Goal: Task Accomplishment & Management: Use online tool/utility

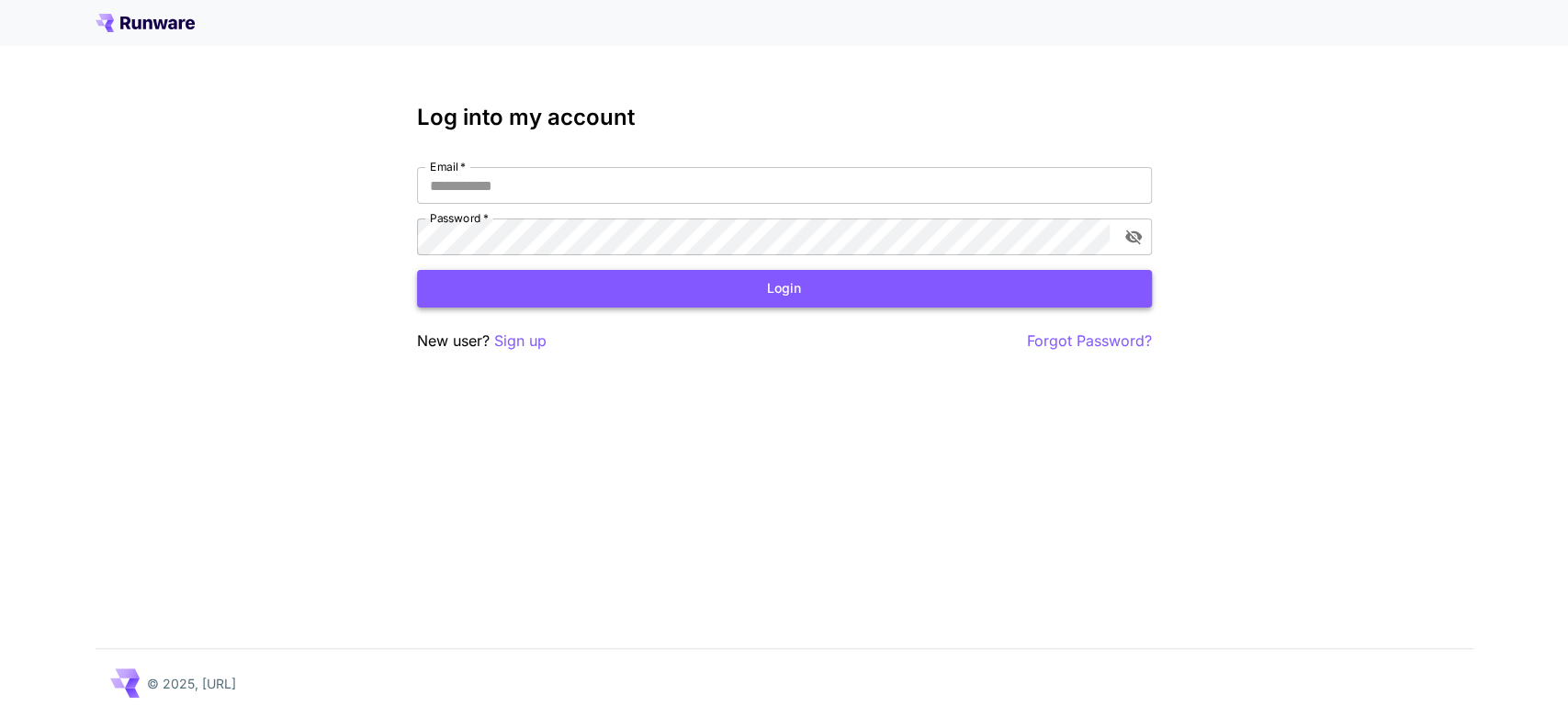
type input "**********"
click at [753, 294] on button "Login" at bounding box center [784, 289] width 735 height 38
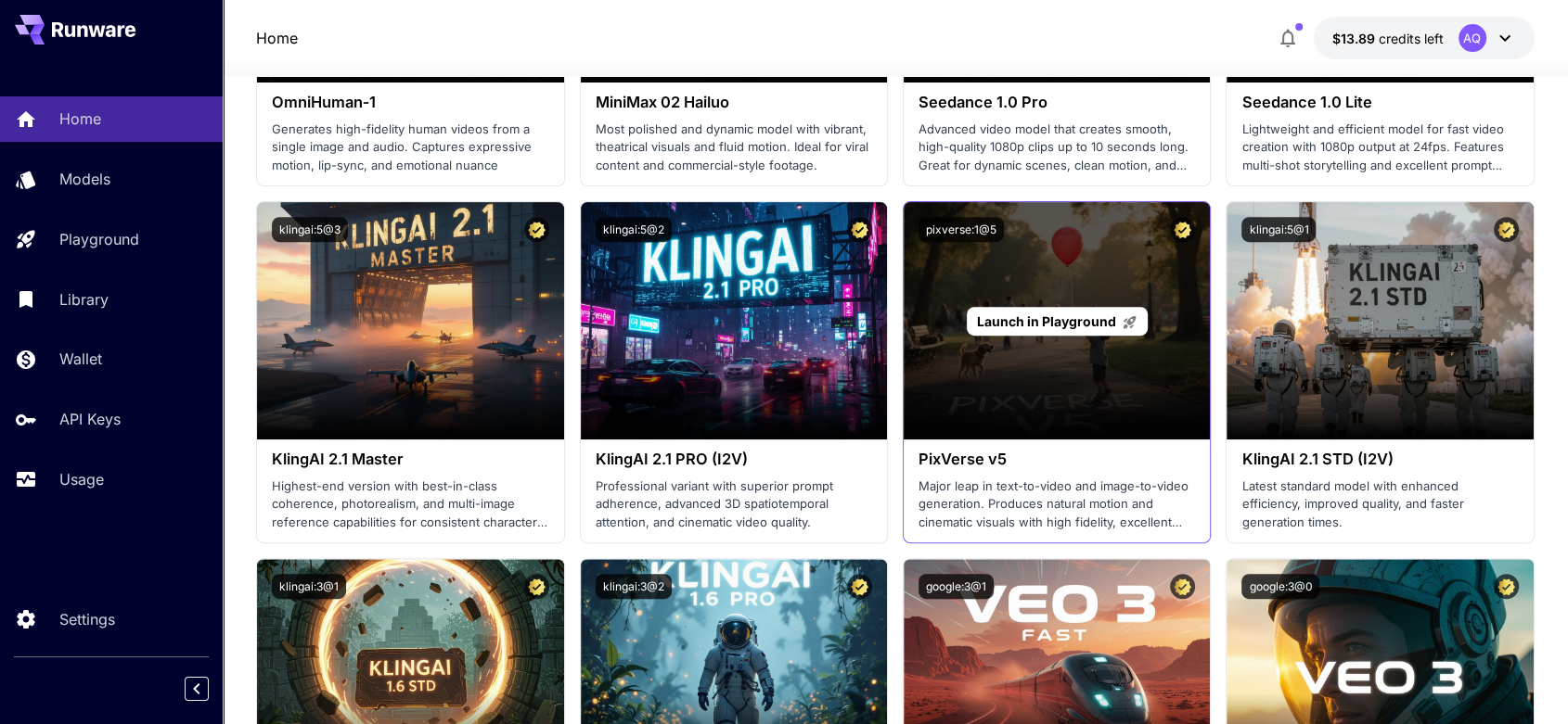
scroll to position [720, 0]
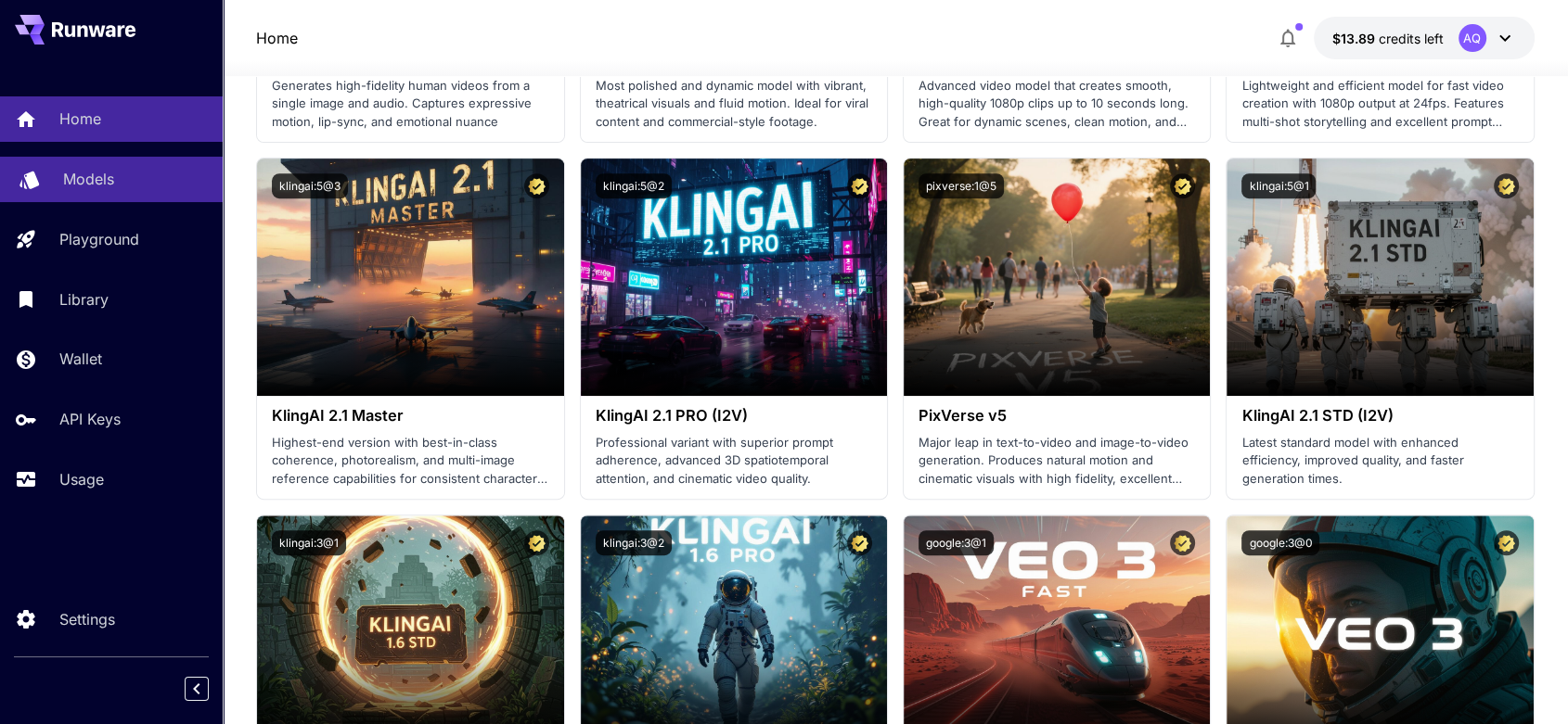
click at [85, 171] on p "Models" at bounding box center [88, 178] width 51 height 22
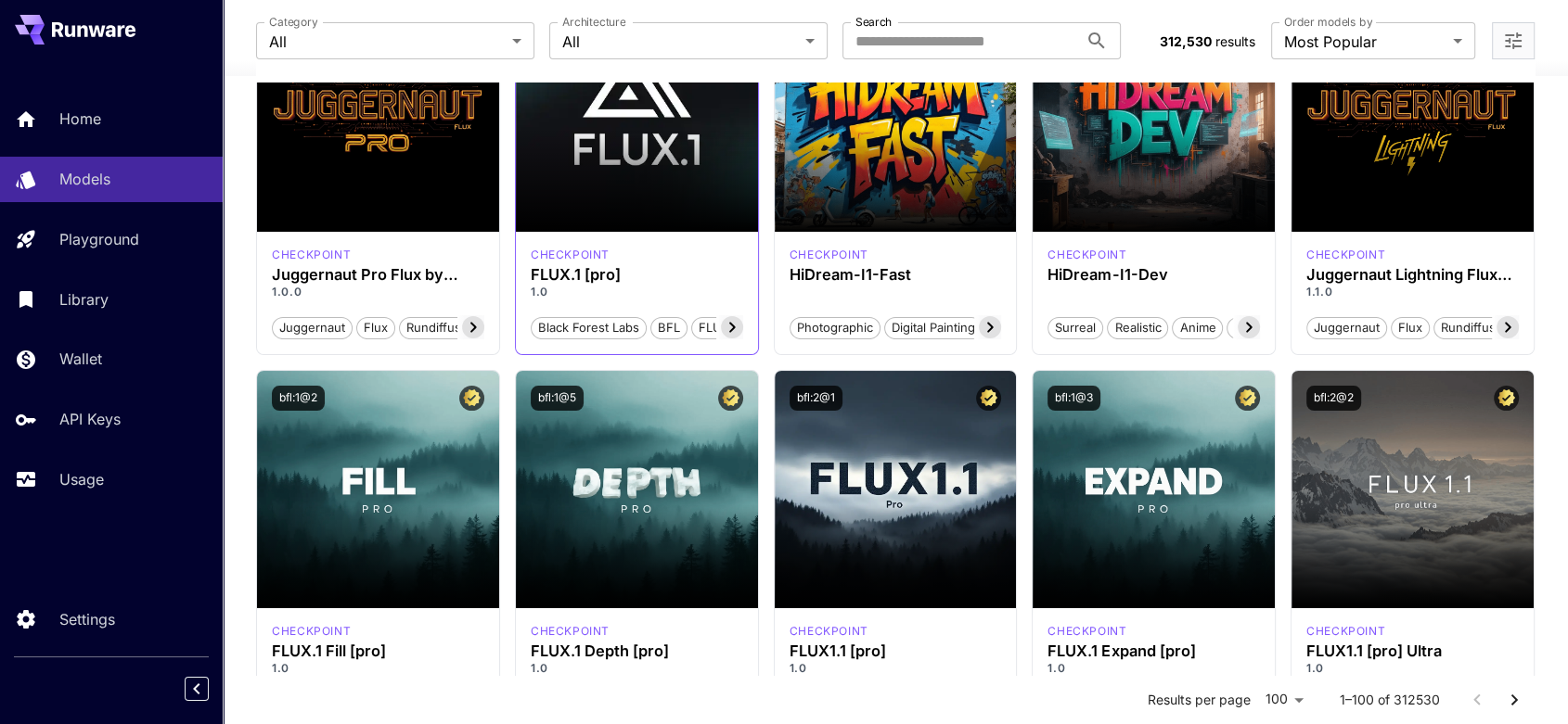
scroll to position [240, 0]
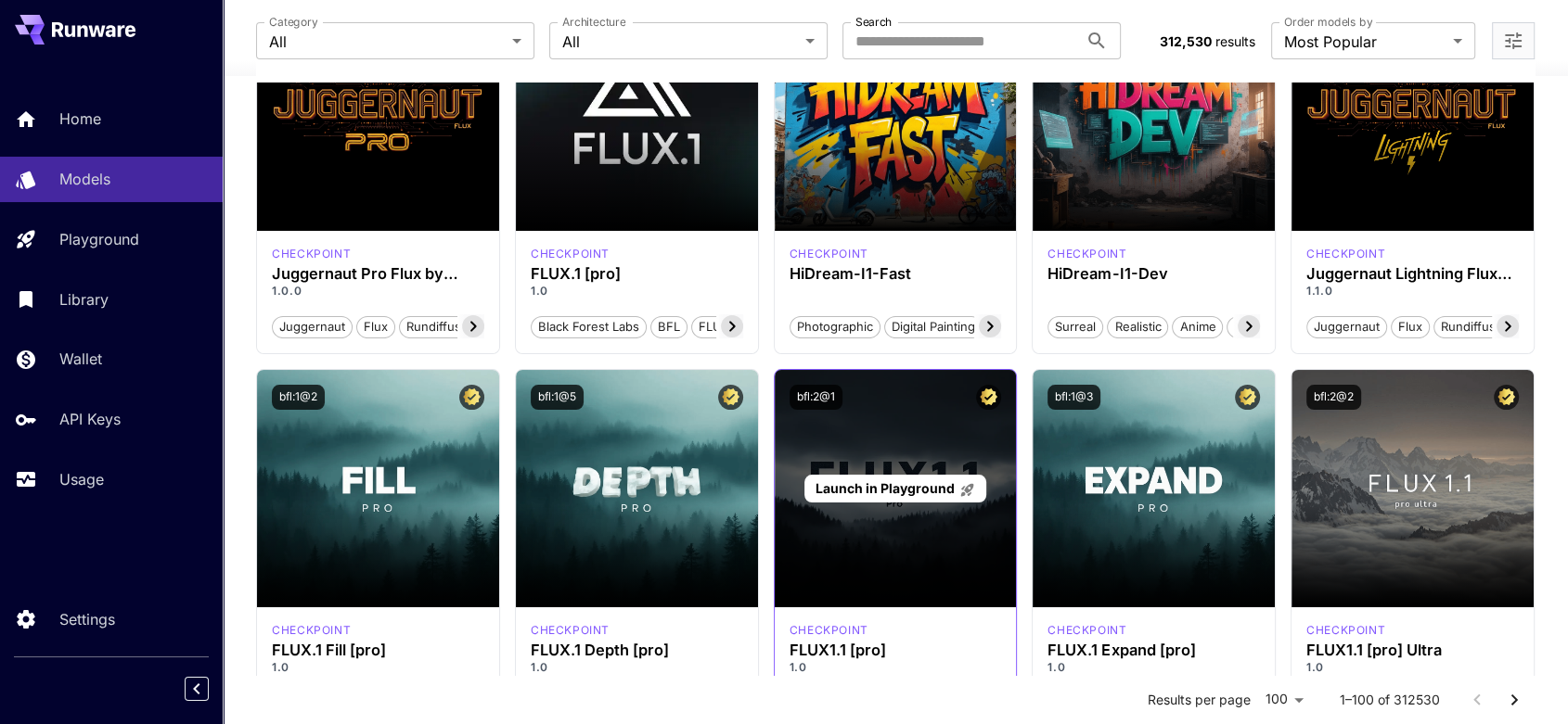
click at [888, 490] on span "Launch in Playground" at bounding box center [885, 488] width 139 height 16
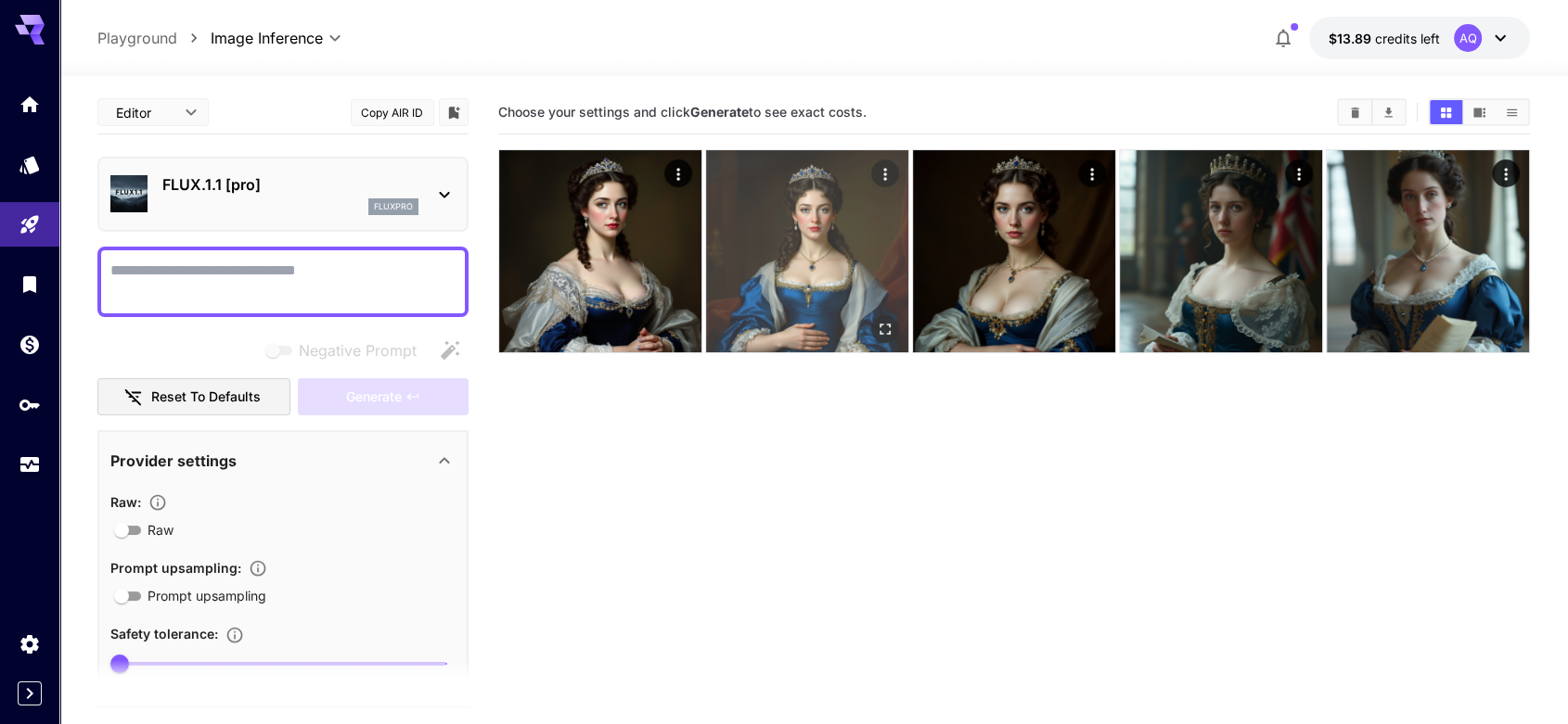
click at [811, 240] on img at bounding box center [807, 251] width 202 height 202
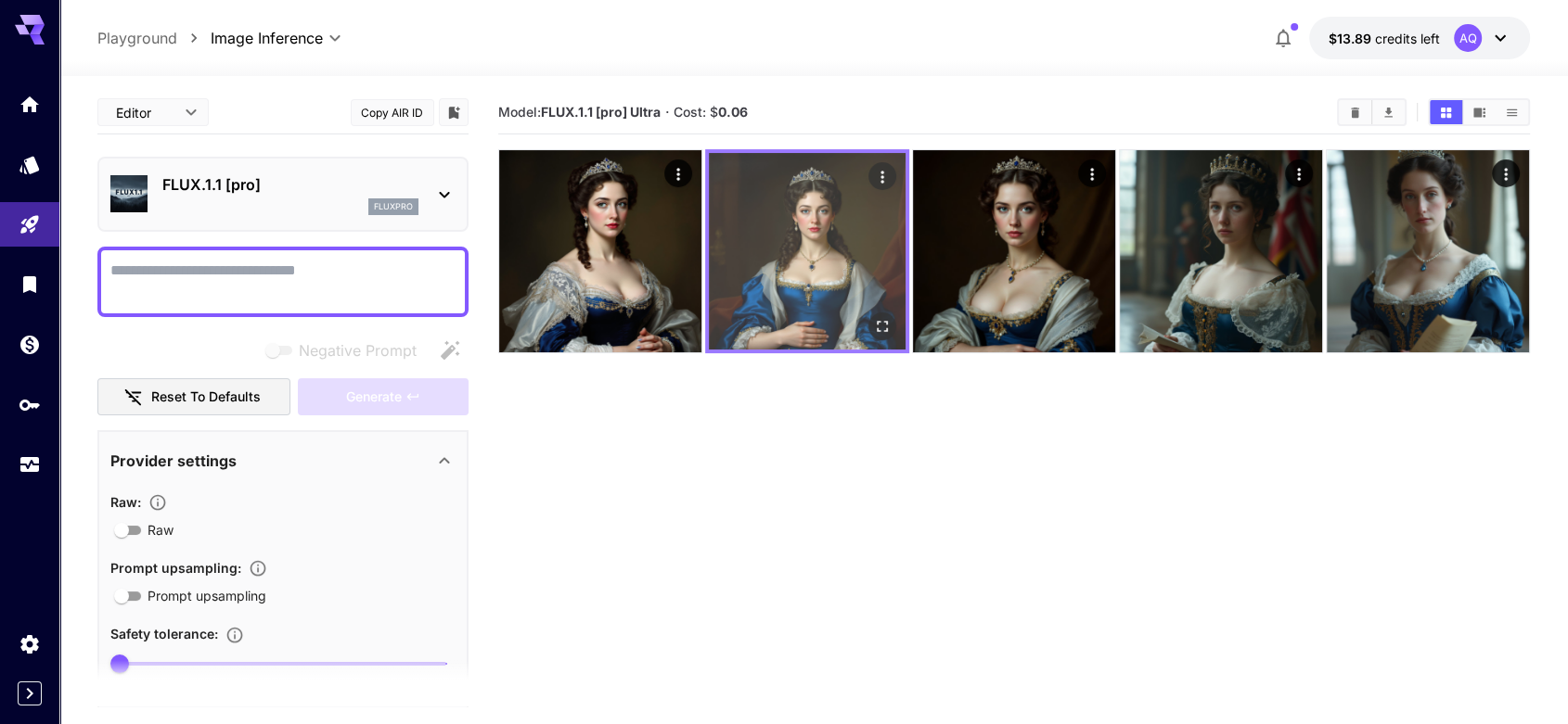
click at [883, 174] on icon "Actions" at bounding box center [882, 176] width 18 height 18
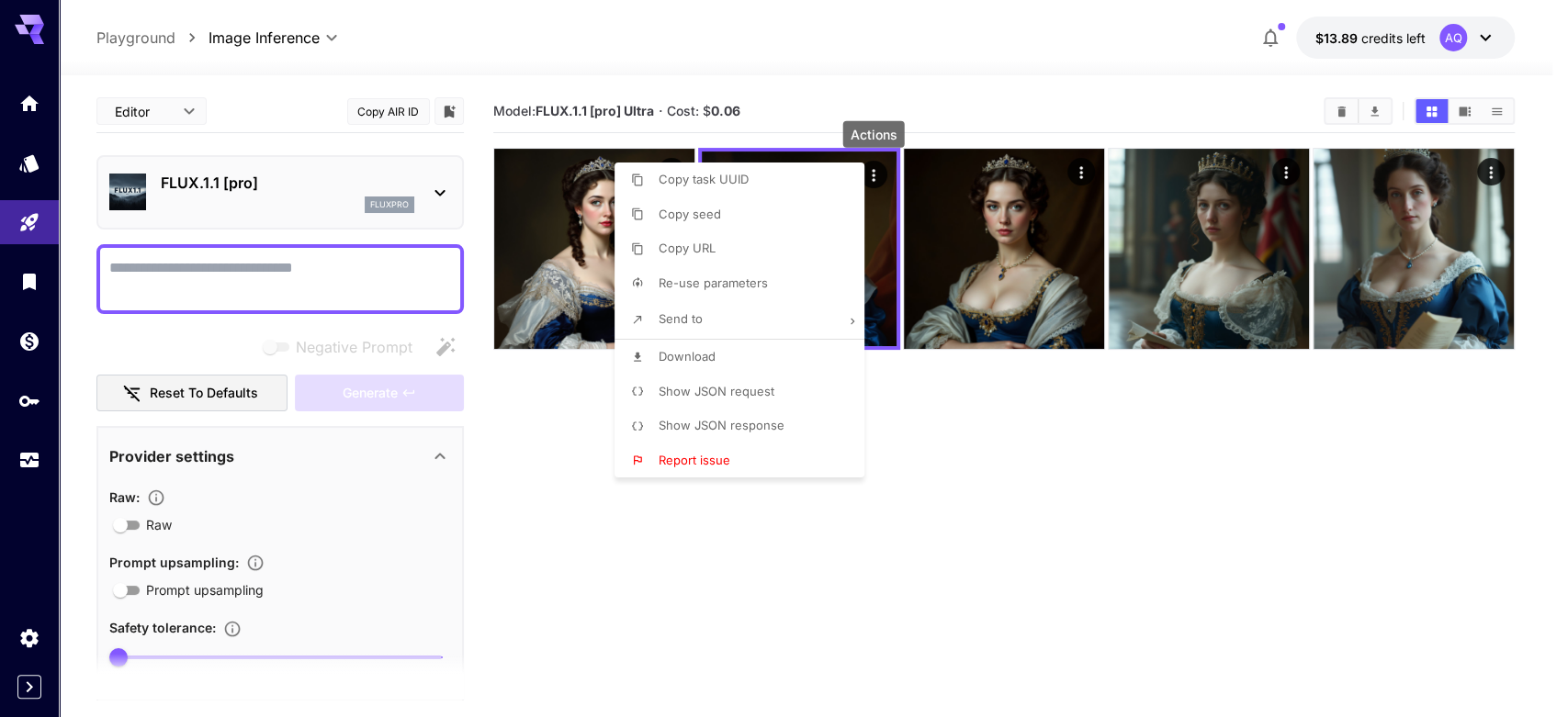
click at [910, 592] on div at bounding box center [784, 358] width 1568 height 717
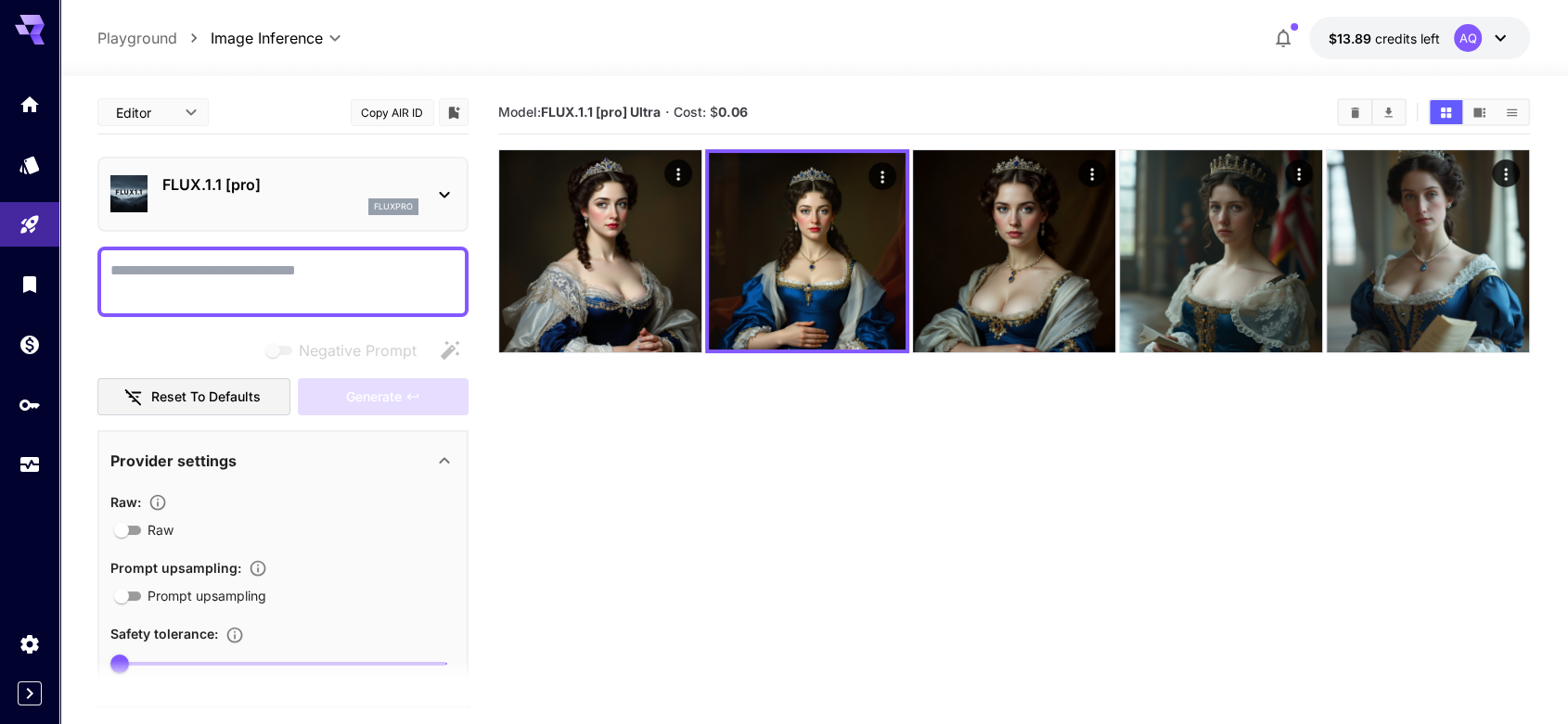
click at [283, 266] on textarea "Negative Prompt" at bounding box center [283, 281] width 345 height 45
paste textarea "**********"
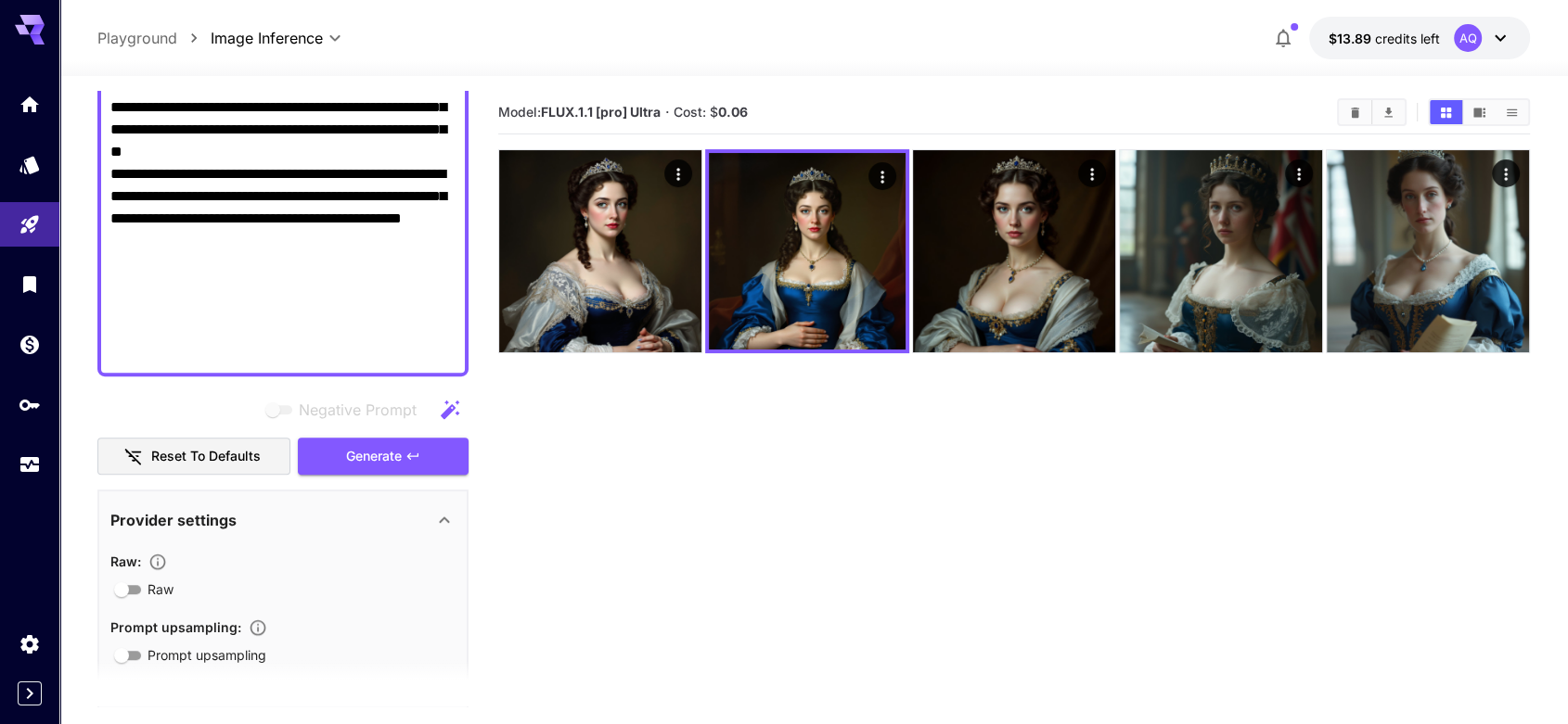
scroll to position [998, 0]
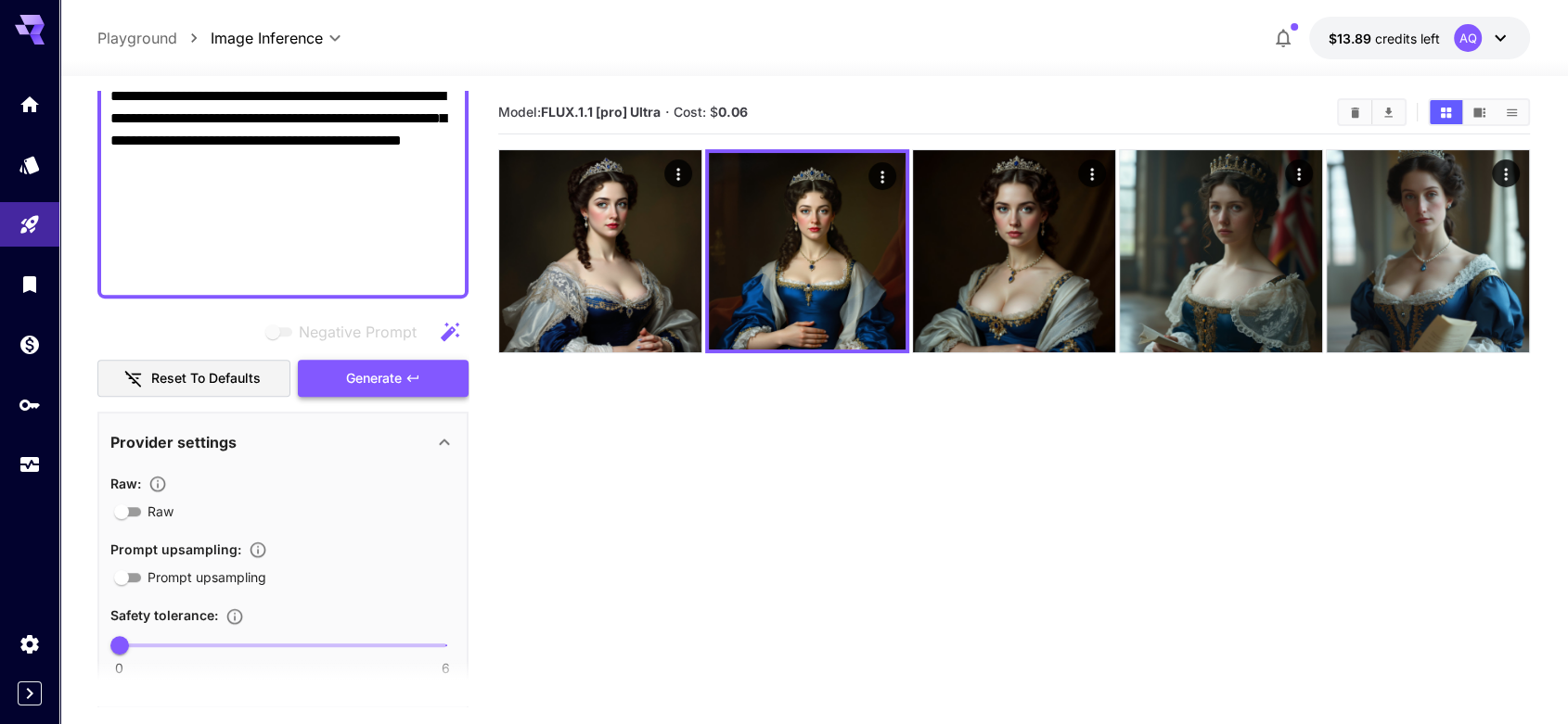
type textarea "**********"
click at [384, 374] on span "Generate" at bounding box center [374, 379] width 55 height 23
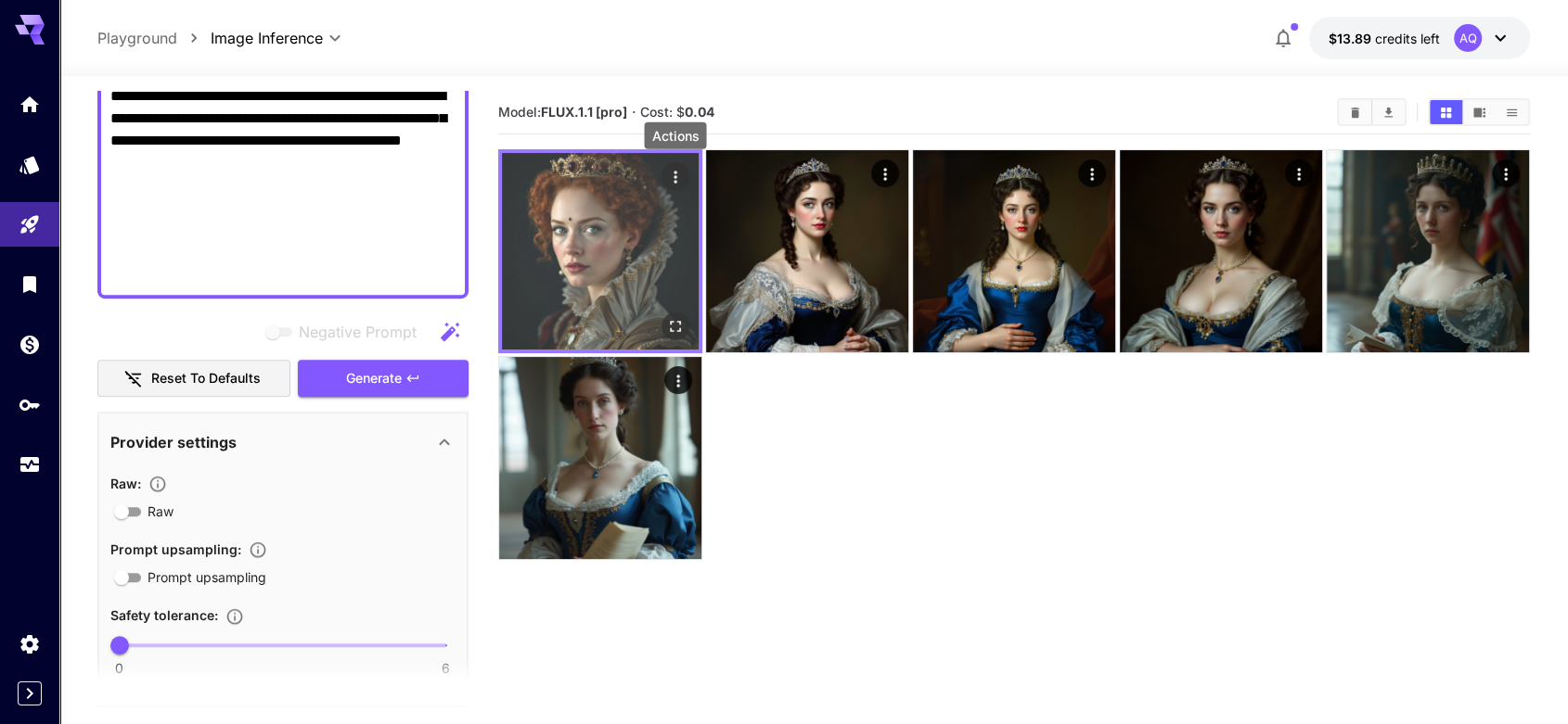
click at [670, 175] on icon "Actions" at bounding box center [675, 176] width 18 height 18
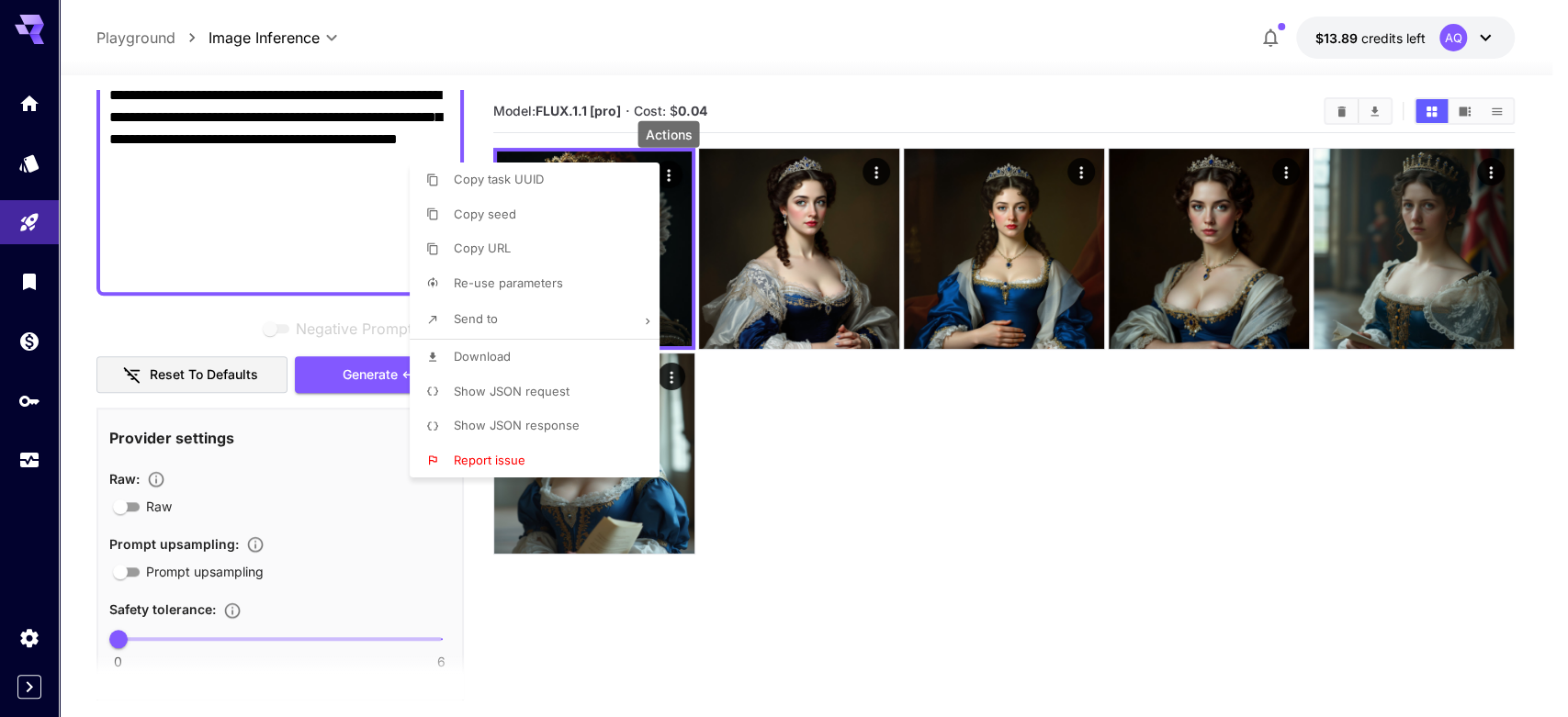
click at [493, 357] on span "Download" at bounding box center [482, 356] width 57 height 15
click at [820, 594] on div at bounding box center [784, 358] width 1568 height 717
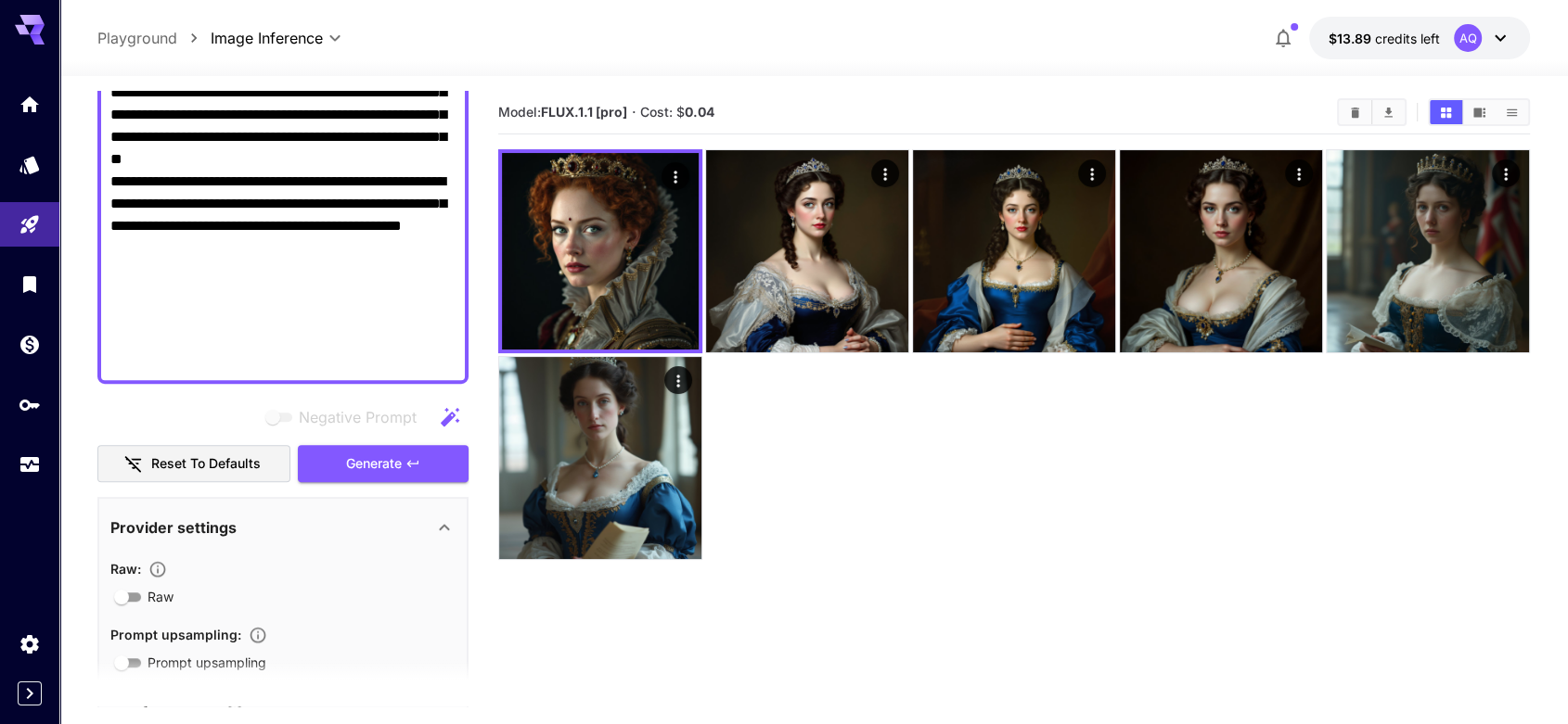
scroll to position [962, 0]
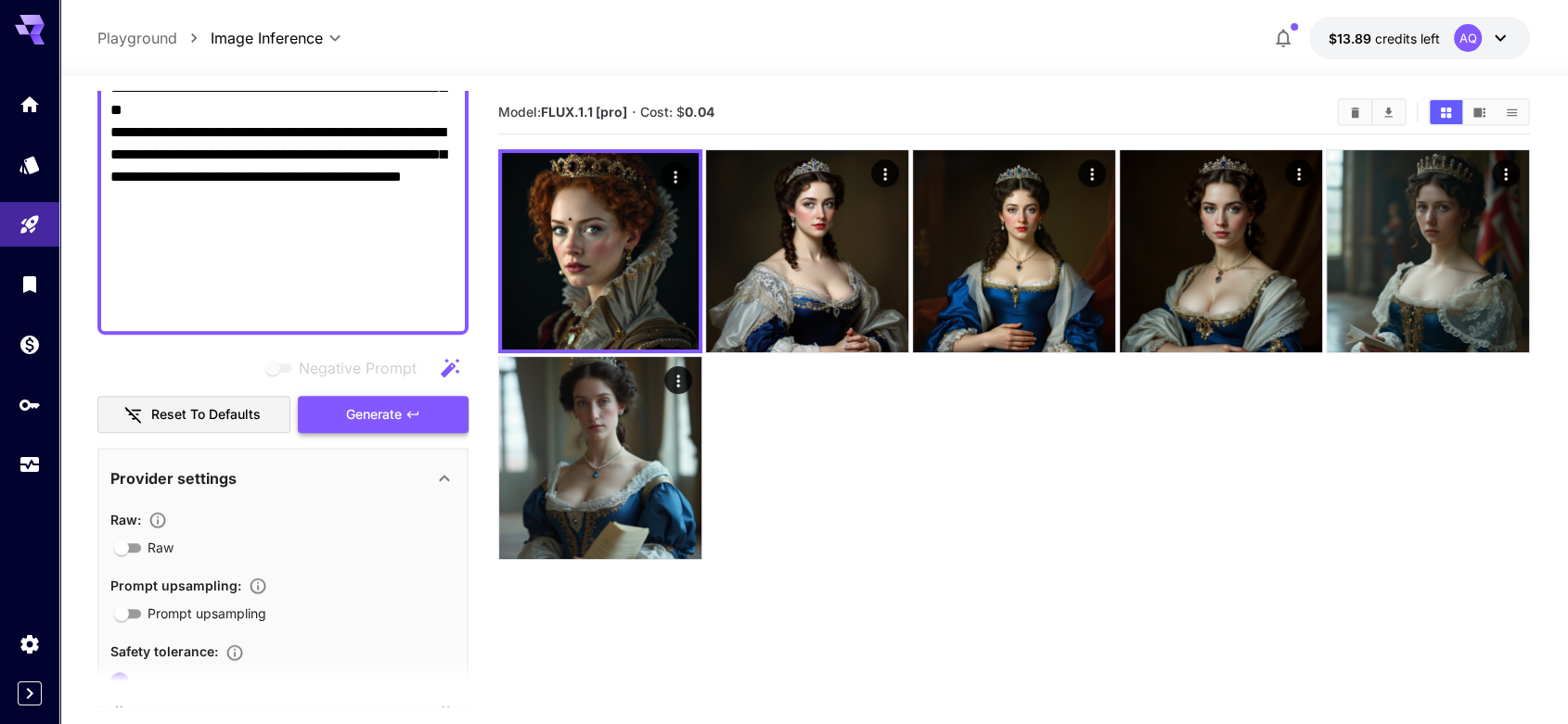
click at [386, 414] on span "Generate" at bounding box center [374, 415] width 55 height 23
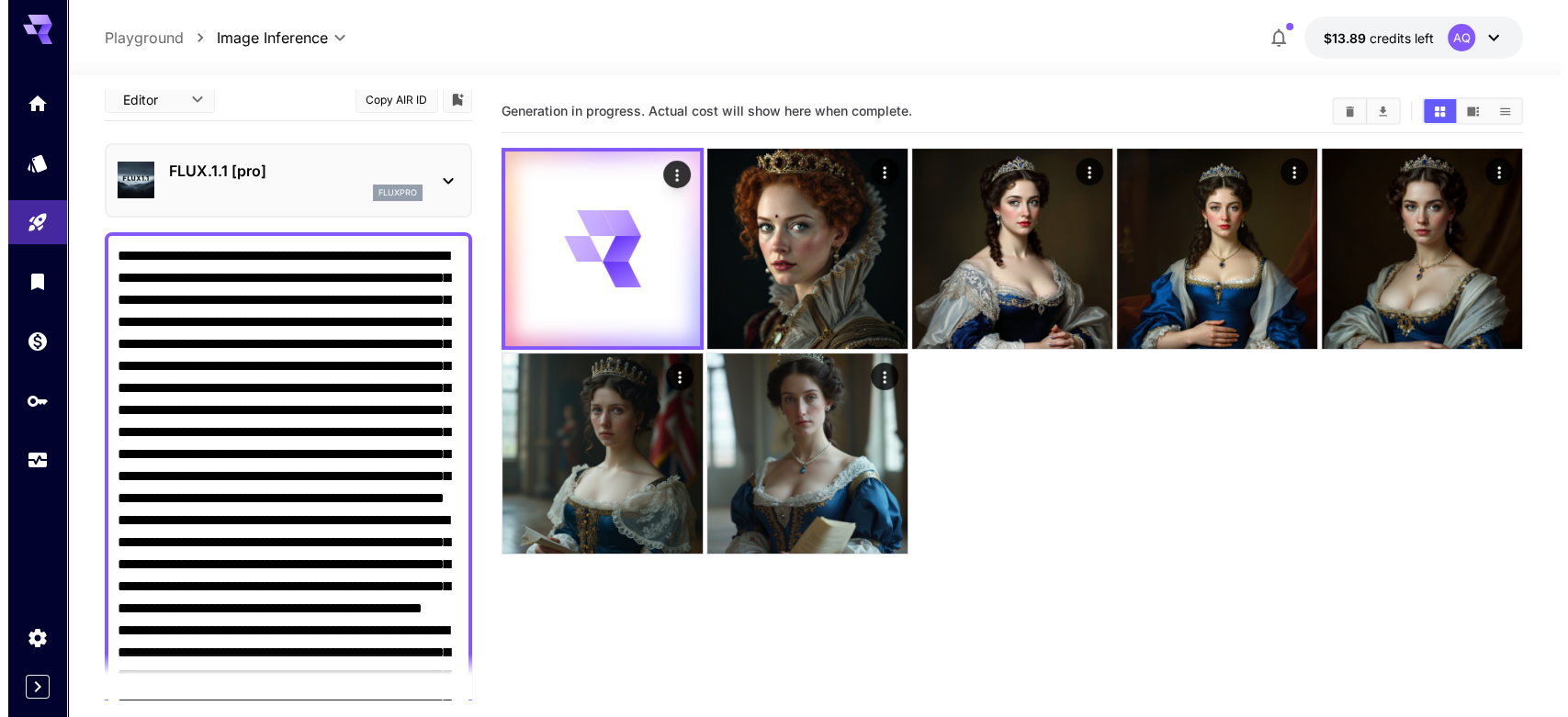
scroll to position [0, 0]
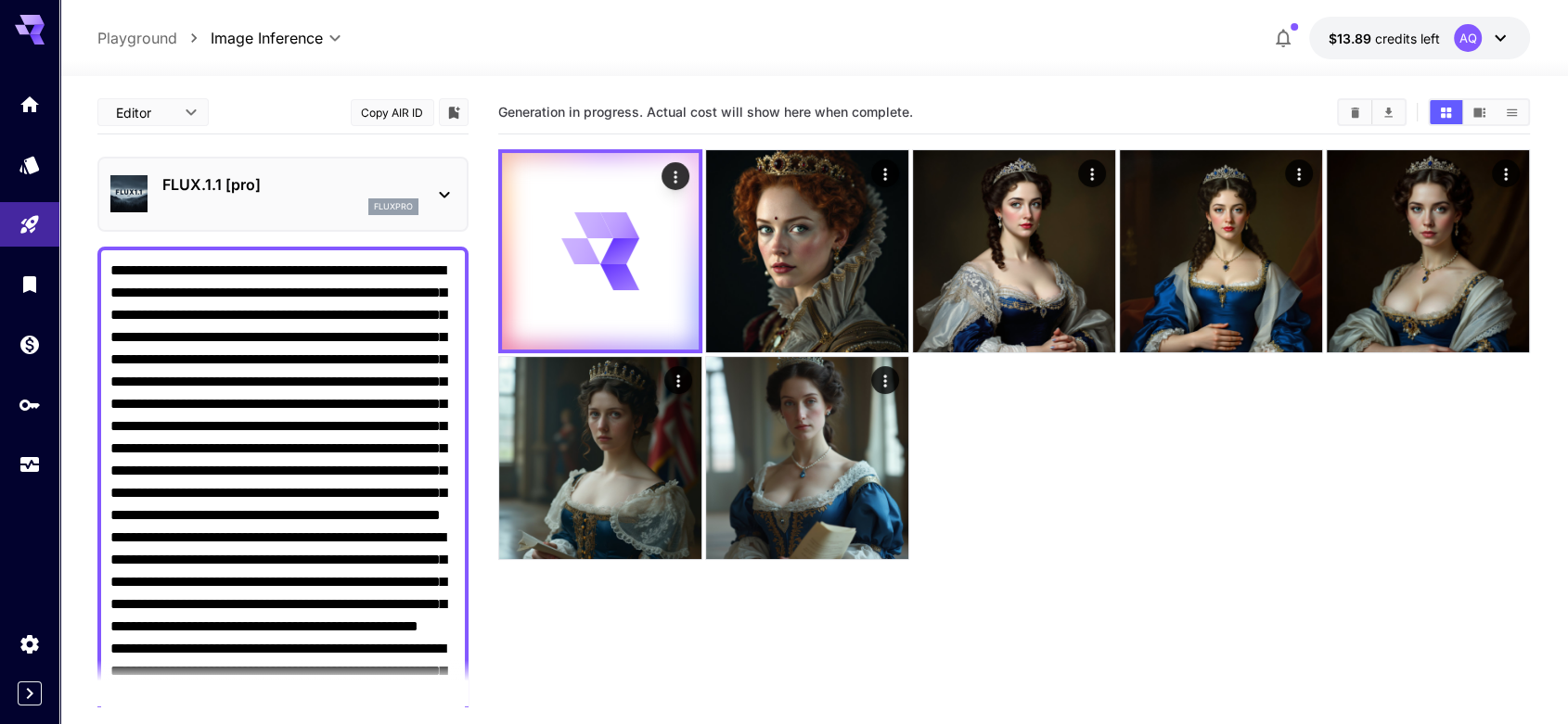
click at [444, 193] on icon at bounding box center [444, 194] width 22 height 22
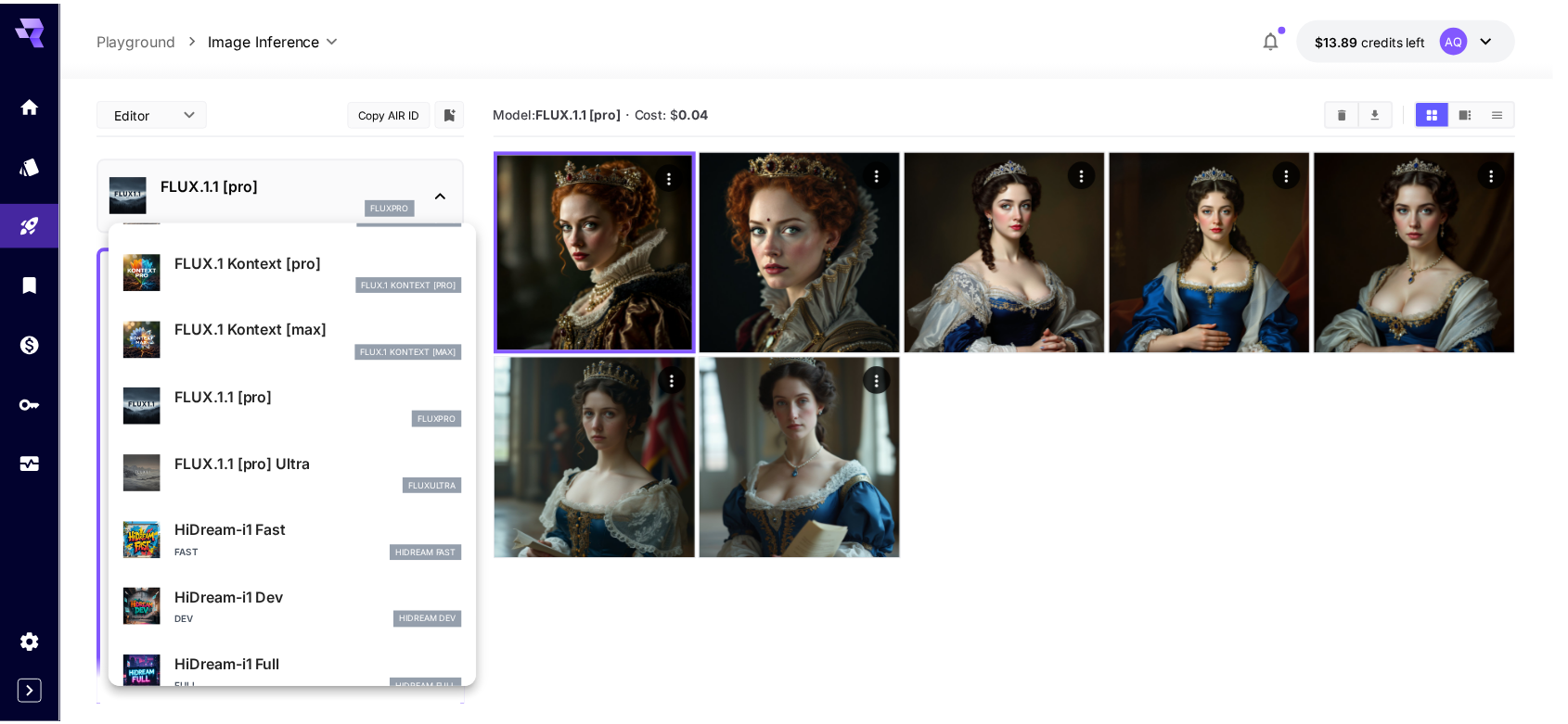
scroll to position [1259, 0]
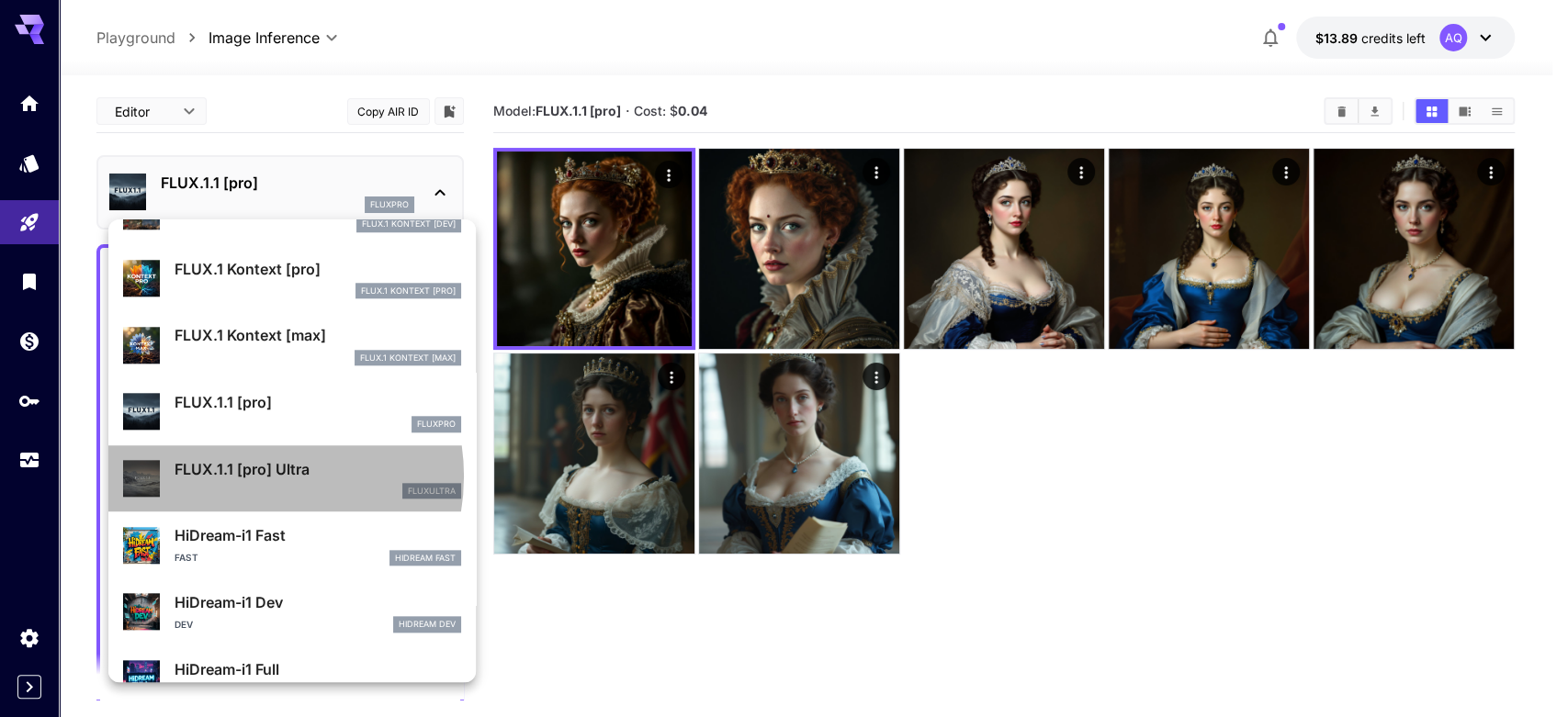
click at [249, 476] on p "FLUX.1.1 [pro] Ultra" at bounding box center [317, 469] width 286 height 22
type input "**********"
type input "****"
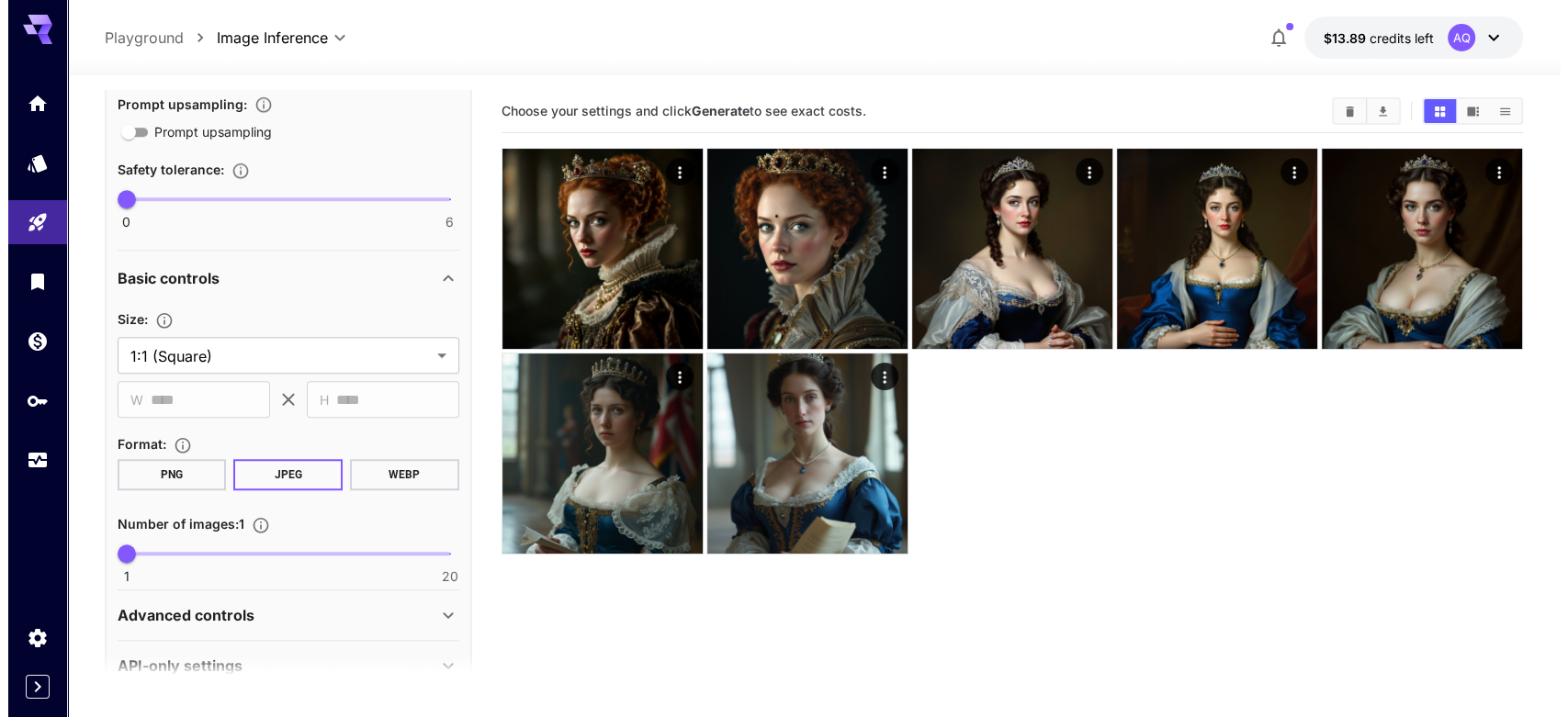
scroll to position [952, 0]
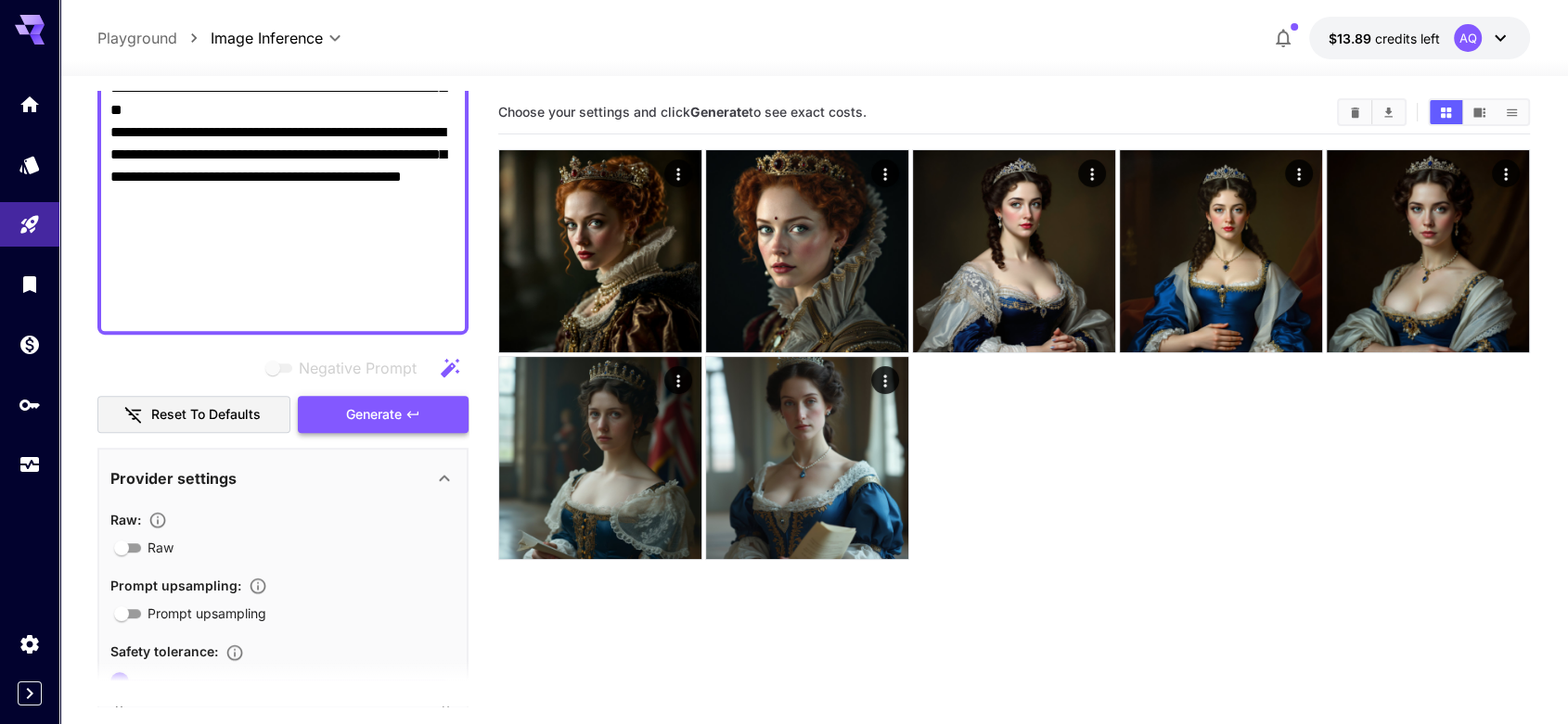
click at [416, 413] on icon "button" at bounding box center [412, 414] width 11 height 7
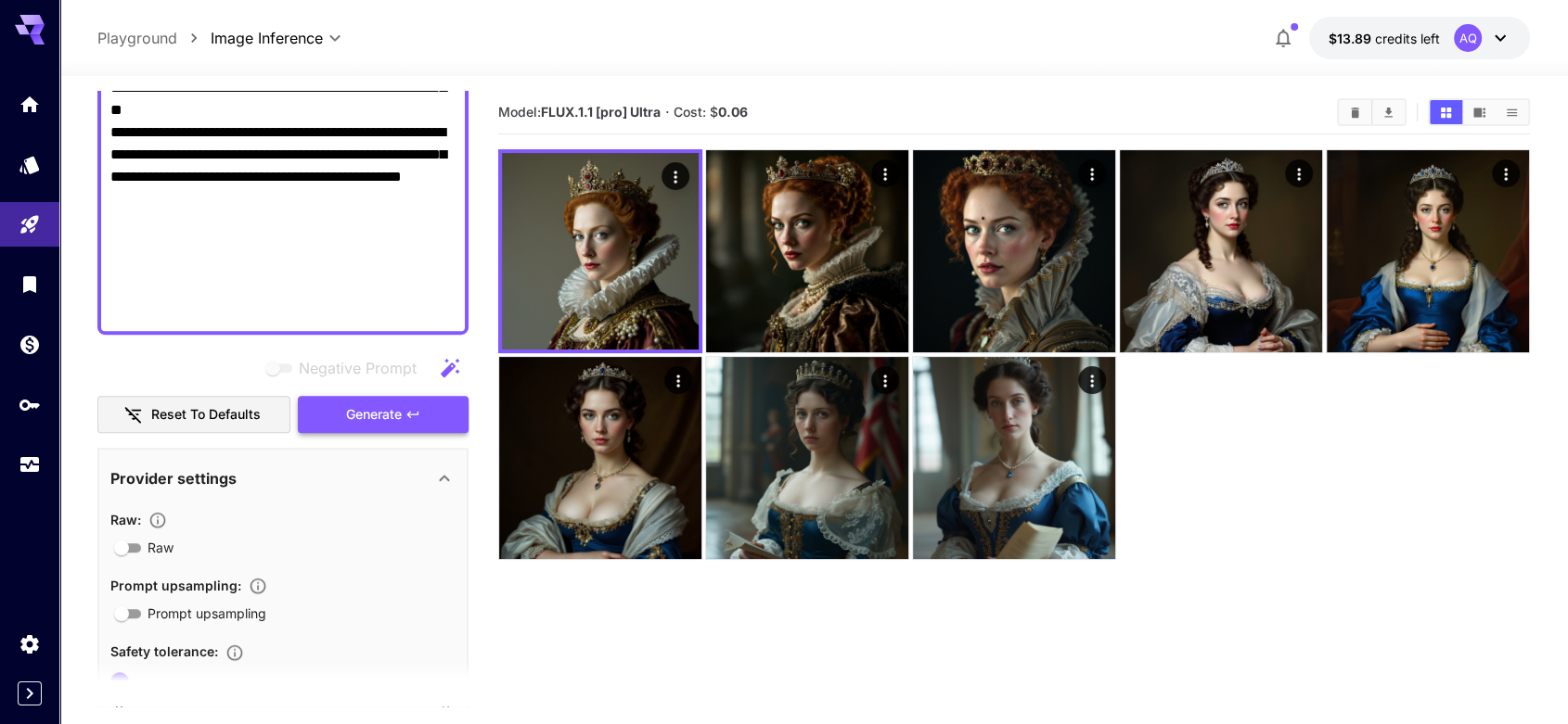
click at [398, 405] on span "Generate" at bounding box center [374, 415] width 55 height 23
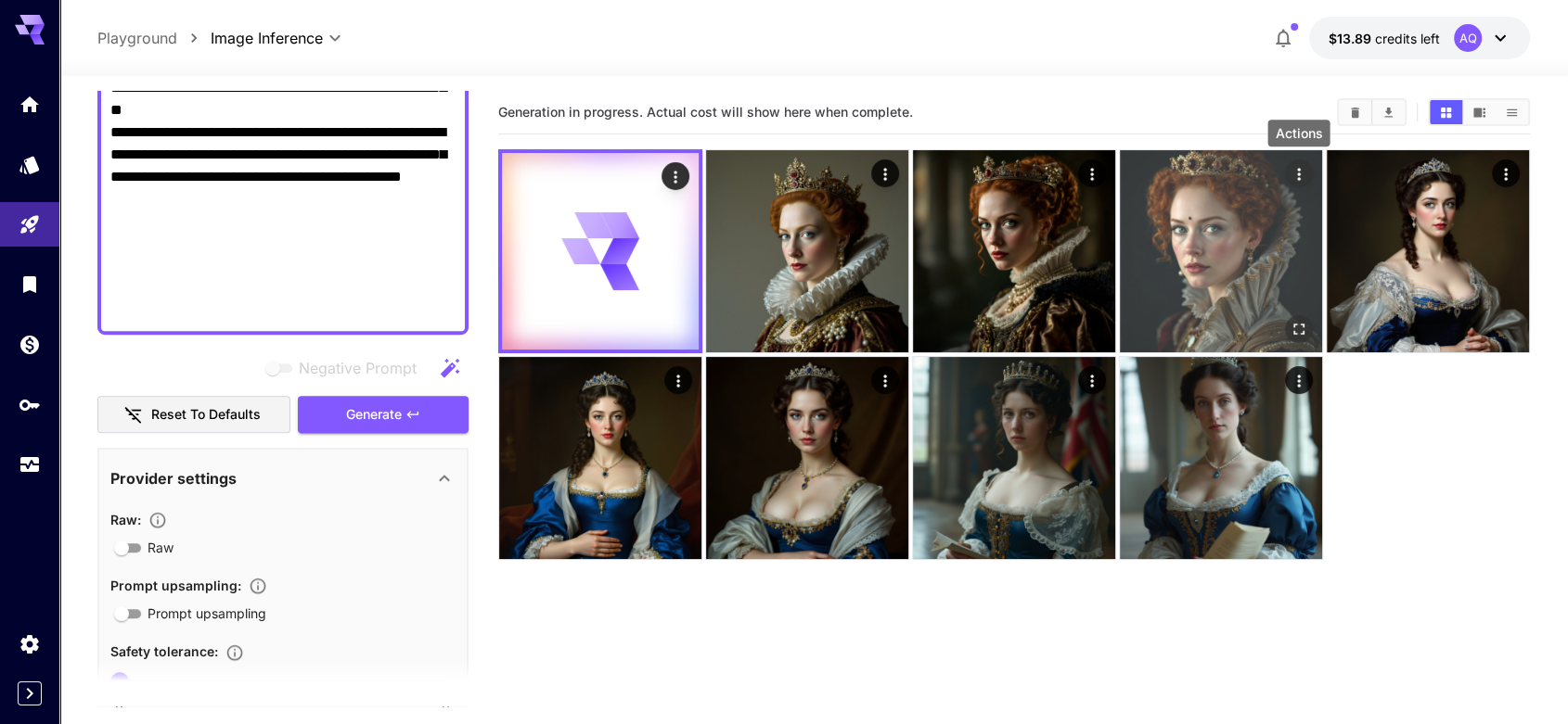
click at [1300, 172] on icon "Actions" at bounding box center [1298, 174] width 18 height 18
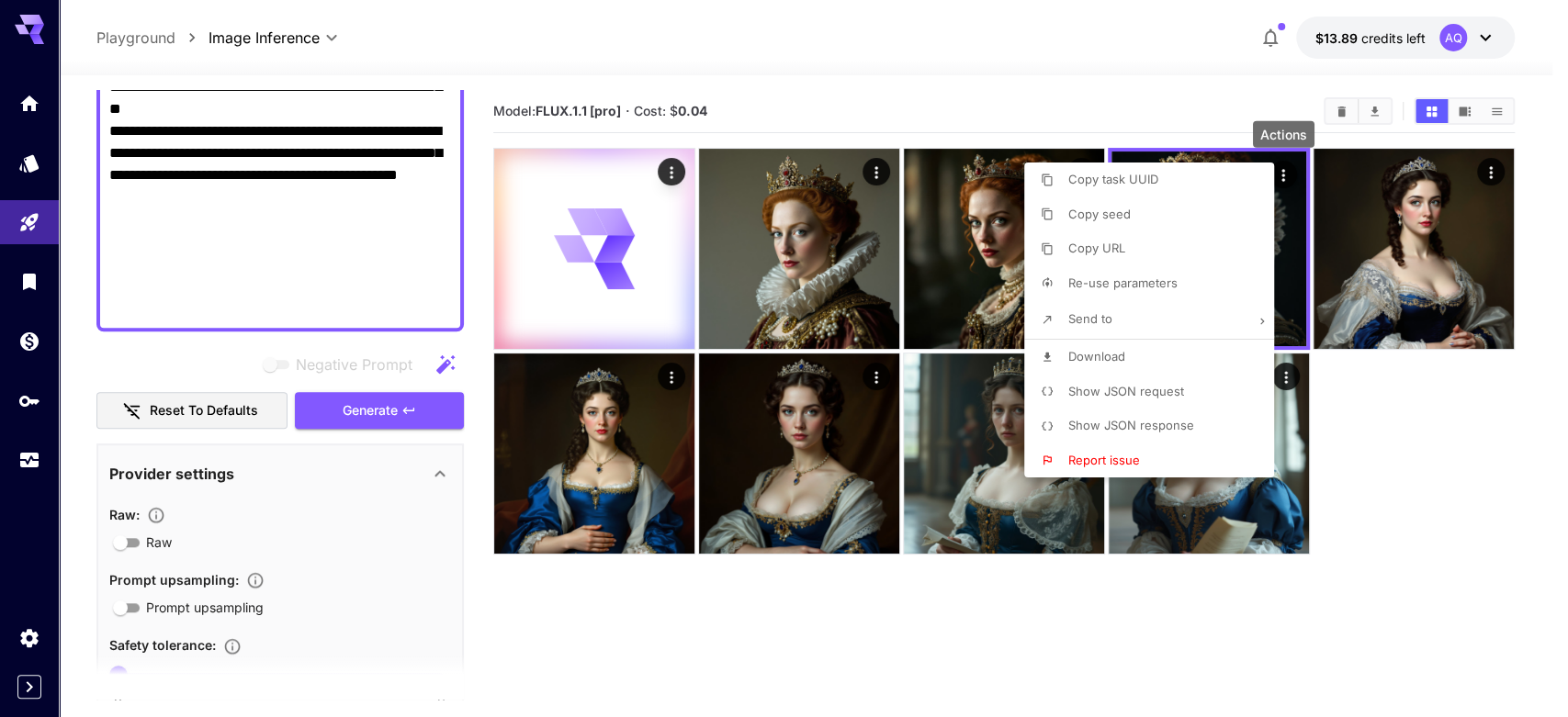
click at [1111, 355] on span "Download" at bounding box center [1097, 356] width 57 height 15
drag, startPoint x: 1398, startPoint y: 543, endPoint x: 1355, endPoint y: 471, distance: 83.9
click at [1399, 544] on div at bounding box center [784, 358] width 1568 height 717
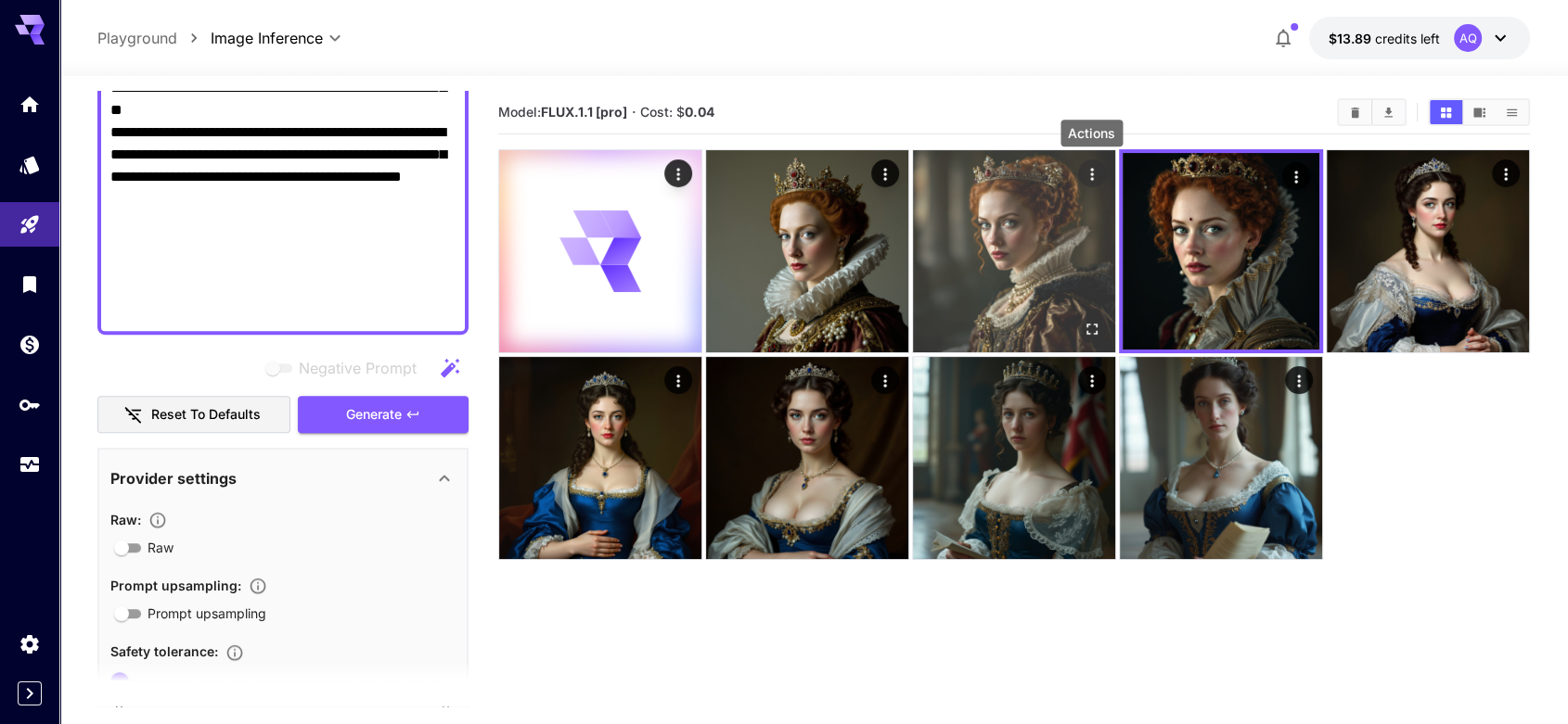
click at [1096, 170] on icon "Actions" at bounding box center [1092, 174] width 18 height 18
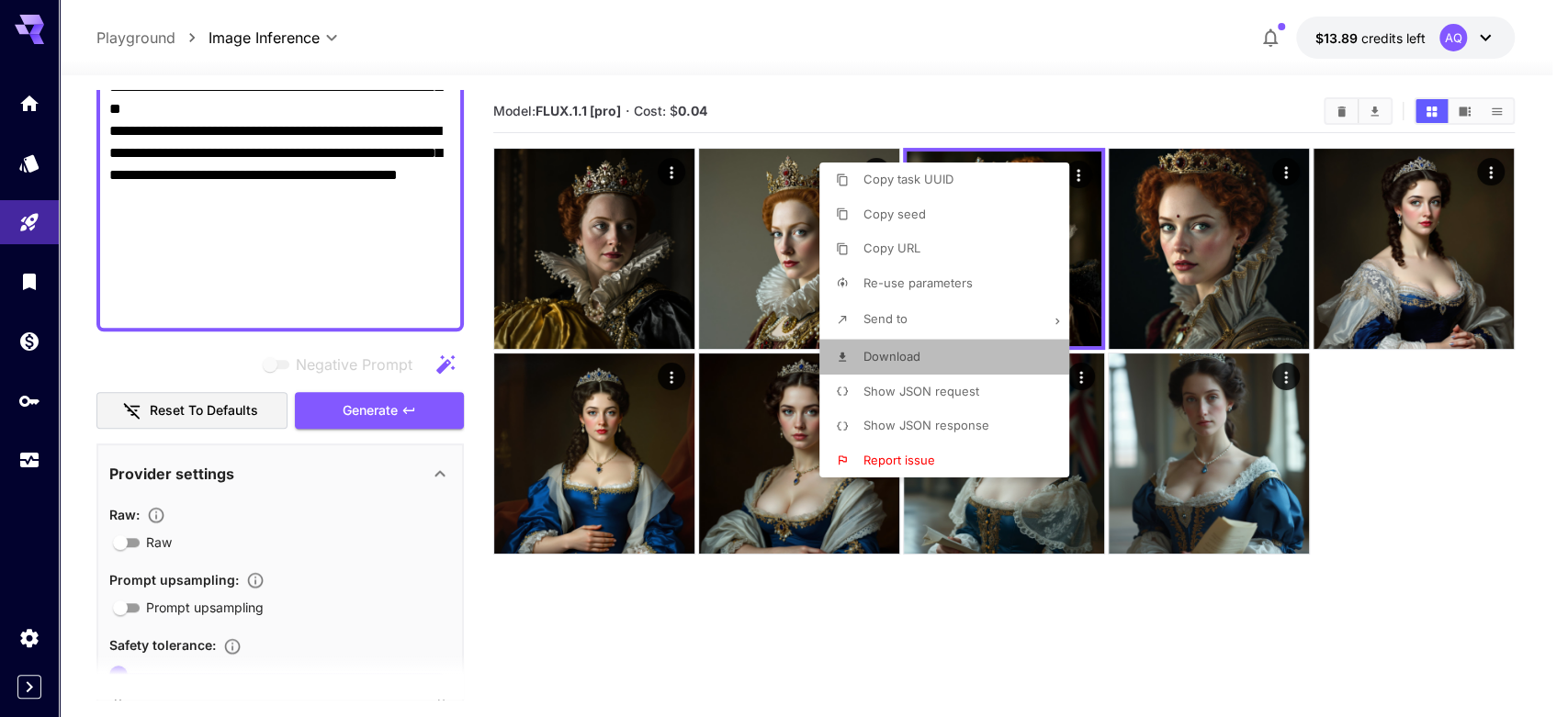
click at [909, 352] on span "Download" at bounding box center [892, 356] width 57 height 15
click at [886, 103] on div at bounding box center [784, 358] width 1568 height 717
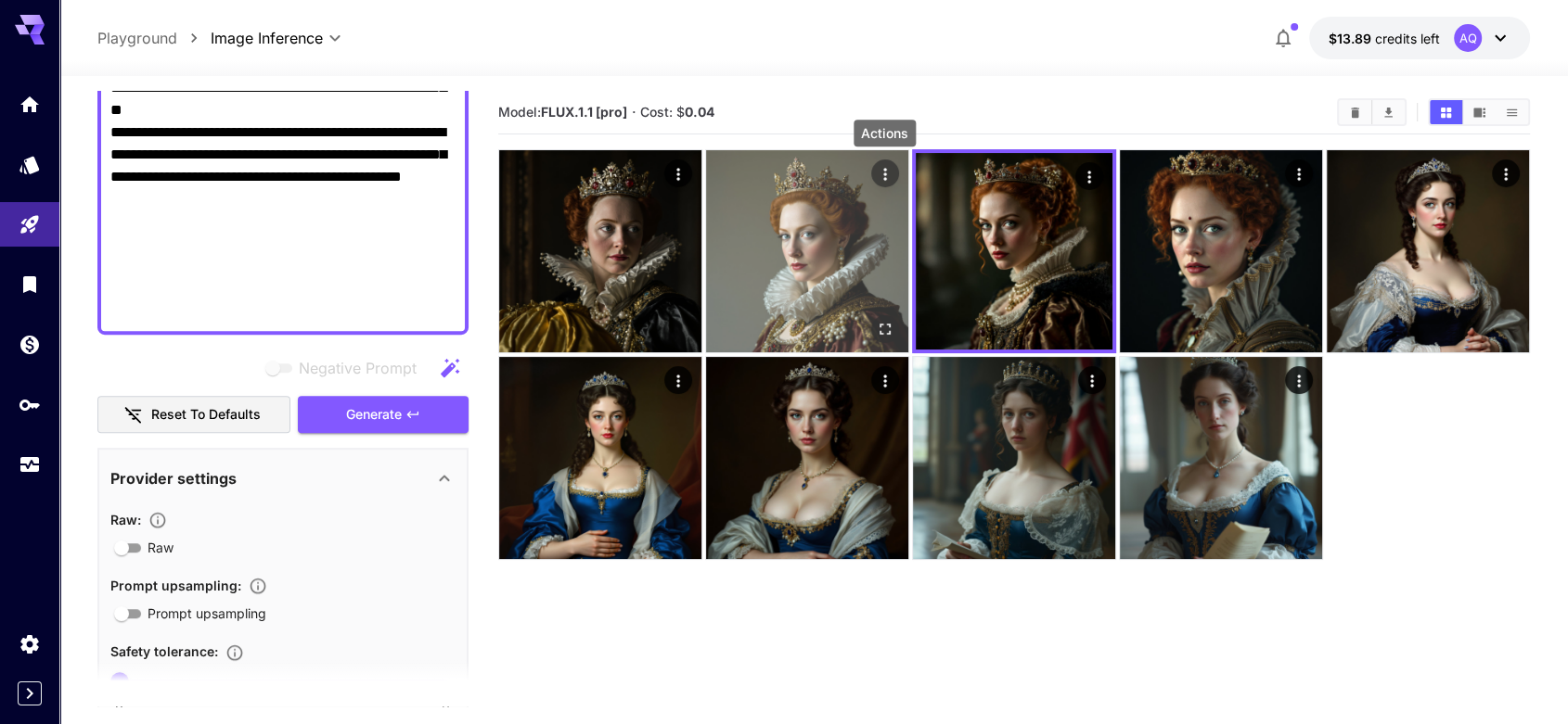
click at [889, 162] on div "Actions" at bounding box center [885, 173] width 18 height 22
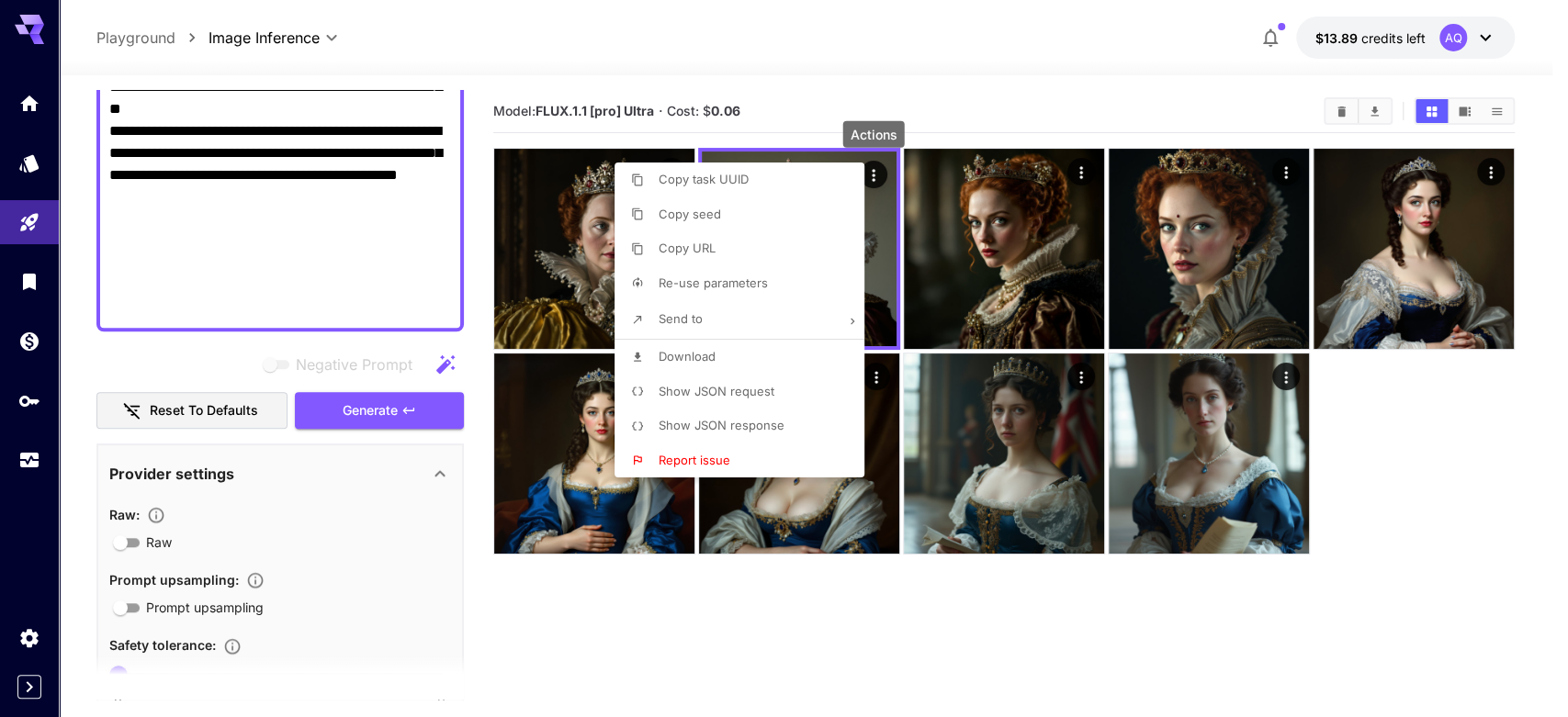
click at [703, 344] on li "Download" at bounding box center [744, 357] width 261 height 35
click at [834, 100] on div at bounding box center [784, 358] width 1568 height 717
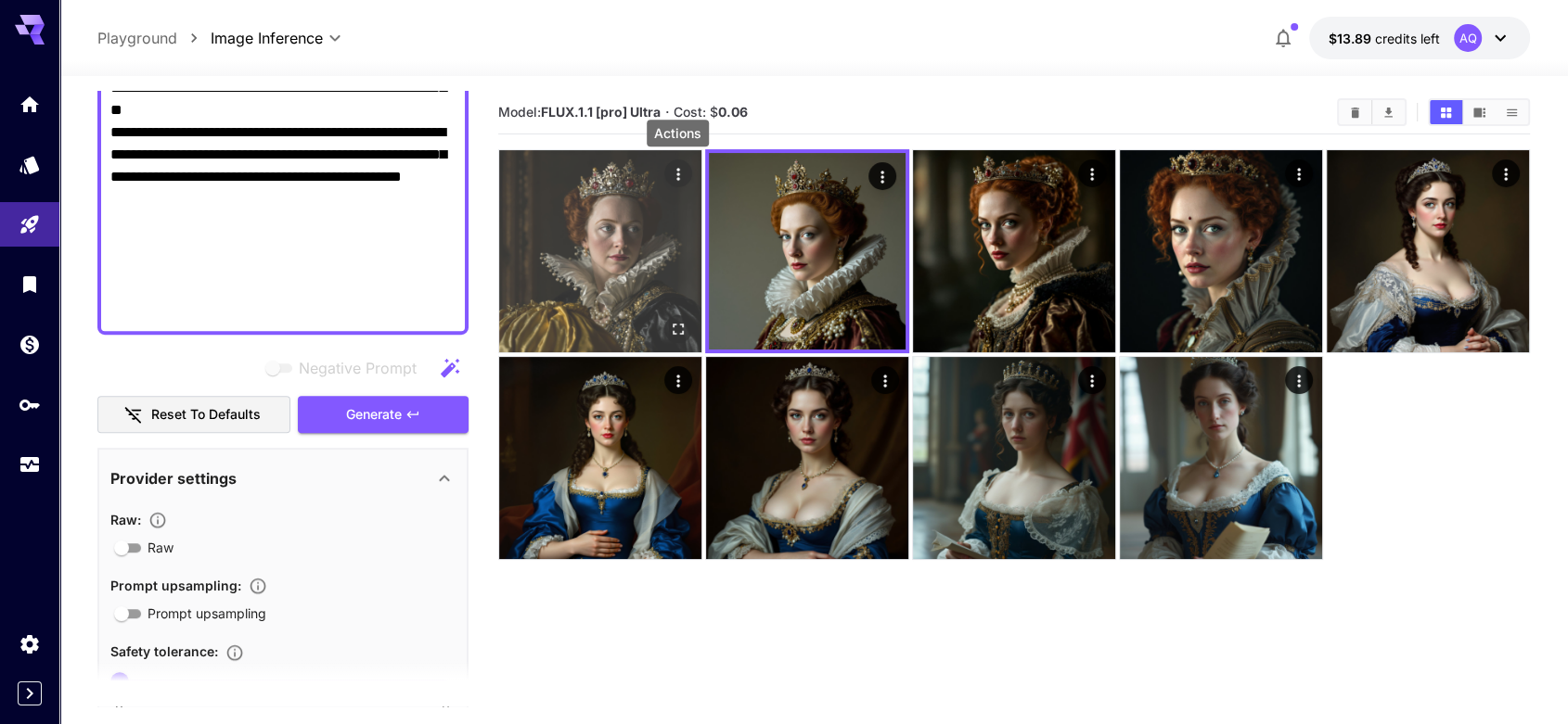
click at [681, 169] on icon "Actions" at bounding box center [678, 174] width 18 height 18
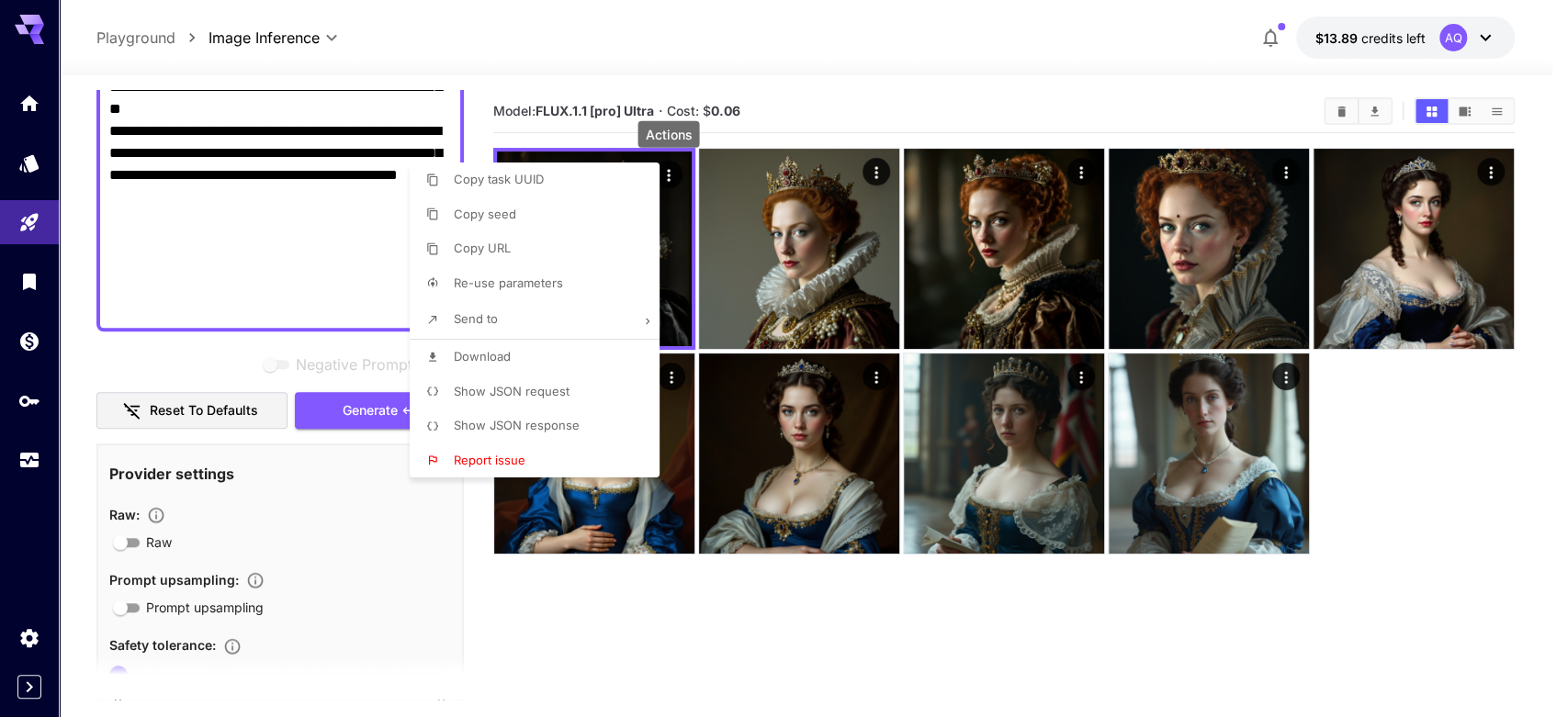
click at [575, 358] on li "Download" at bounding box center [540, 357] width 261 height 35
click at [347, 404] on div at bounding box center [784, 358] width 1568 height 717
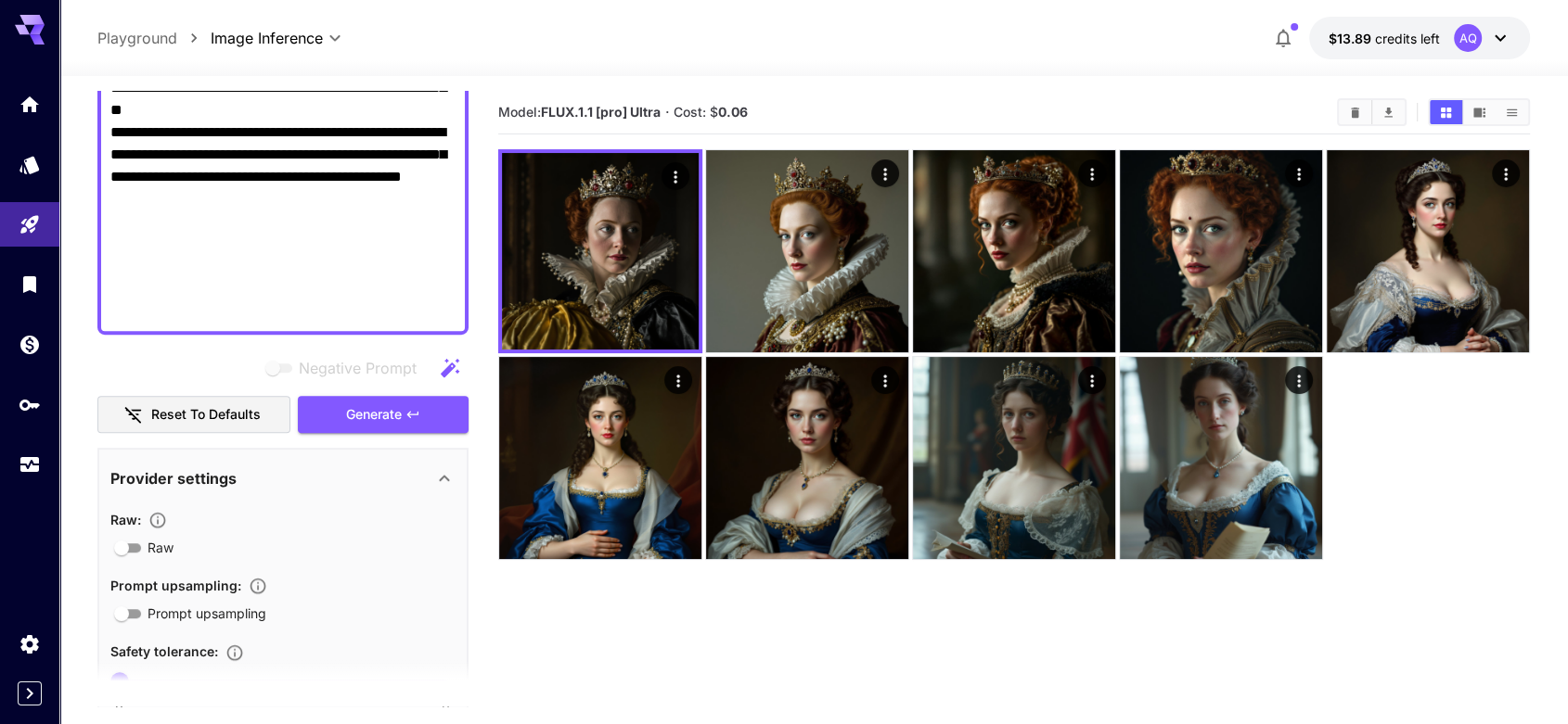
click at [350, 408] on span "Generate" at bounding box center [374, 415] width 55 height 23
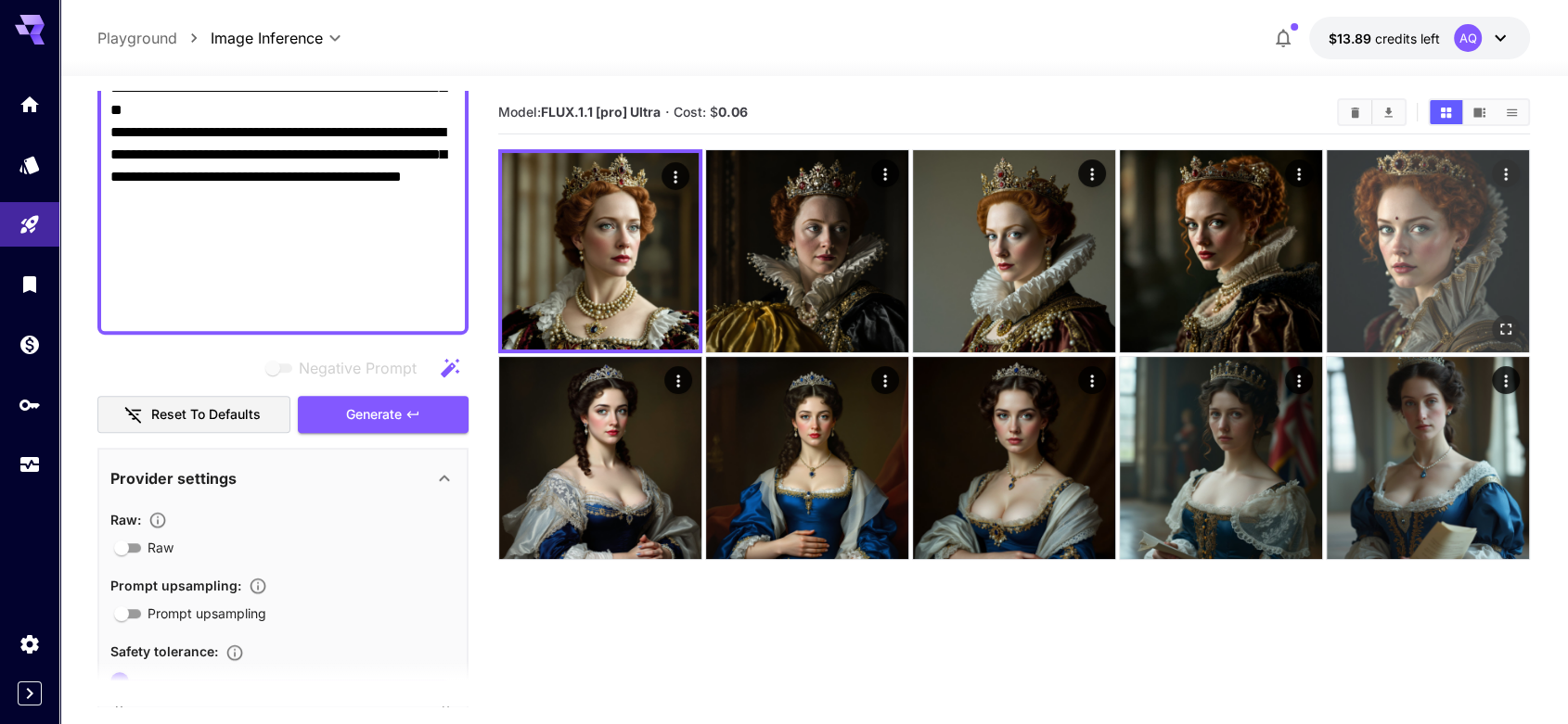
click at [1506, 174] on icon "Actions" at bounding box center [1506, 174] width 3 height 12
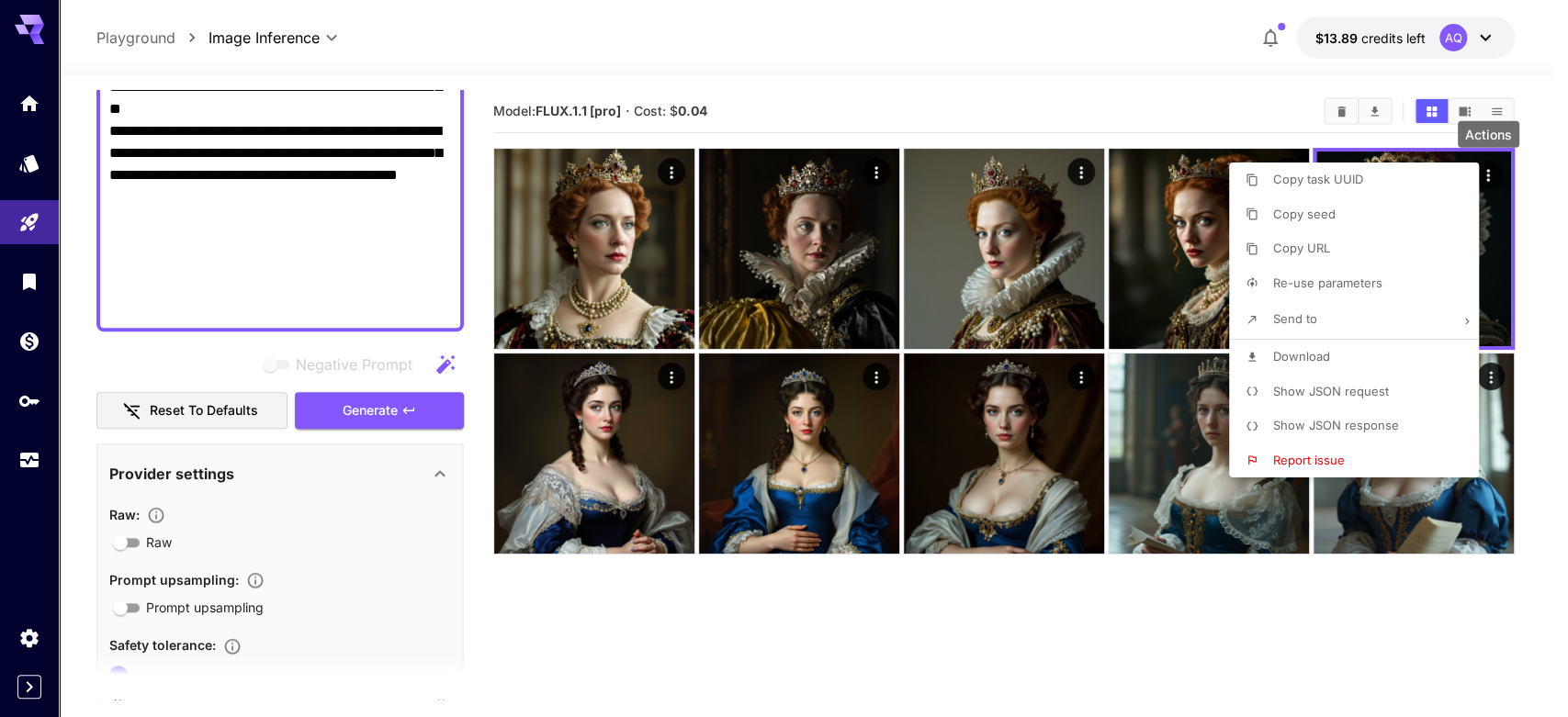
click at [1288, 358] on span "Download" at bounding box center [1301, 356] width 57 height 15
click at [1134, 83] on div at bounding box center [784, 358] width 1568 height 717
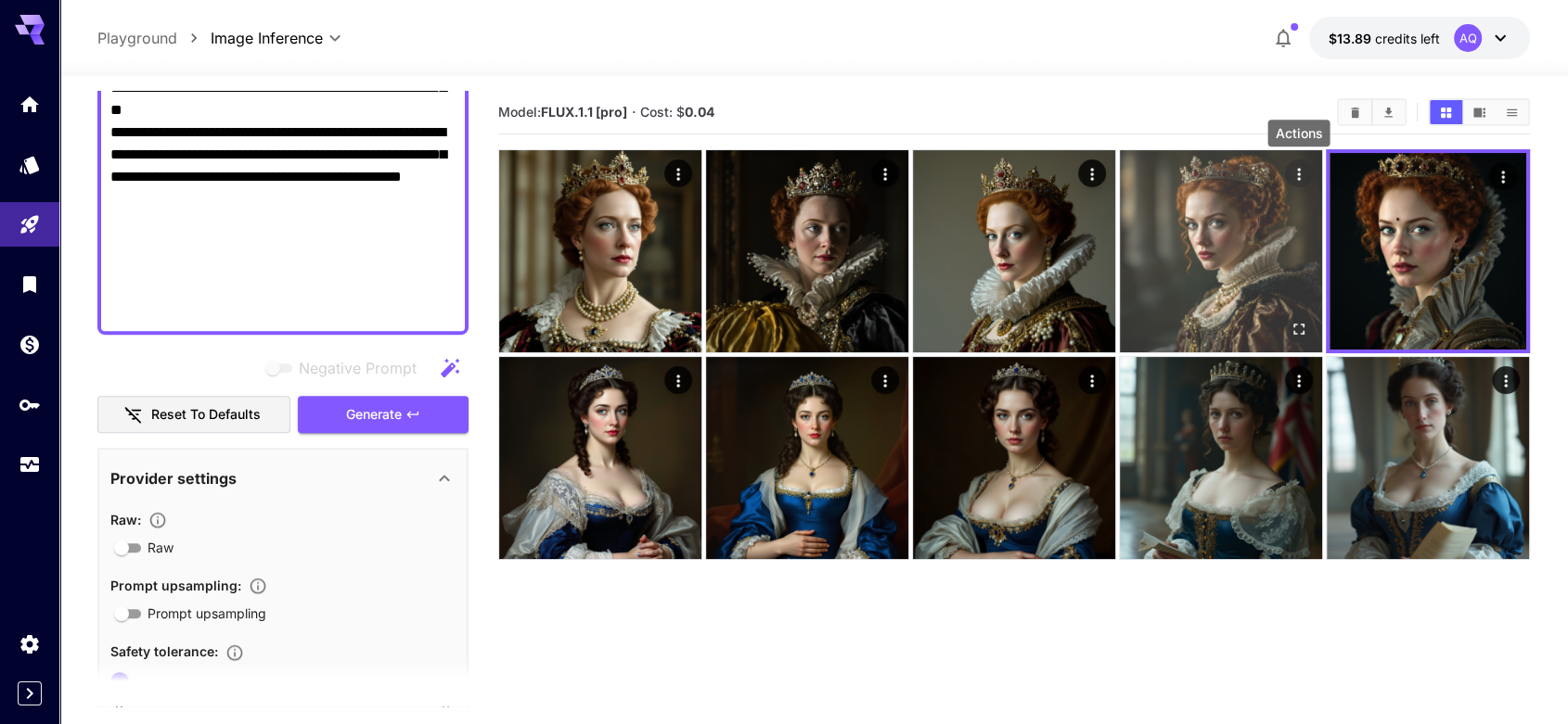
click at [1299, 176] on icon "Actions" at bounding box center [1298, 174] width 18 height 18
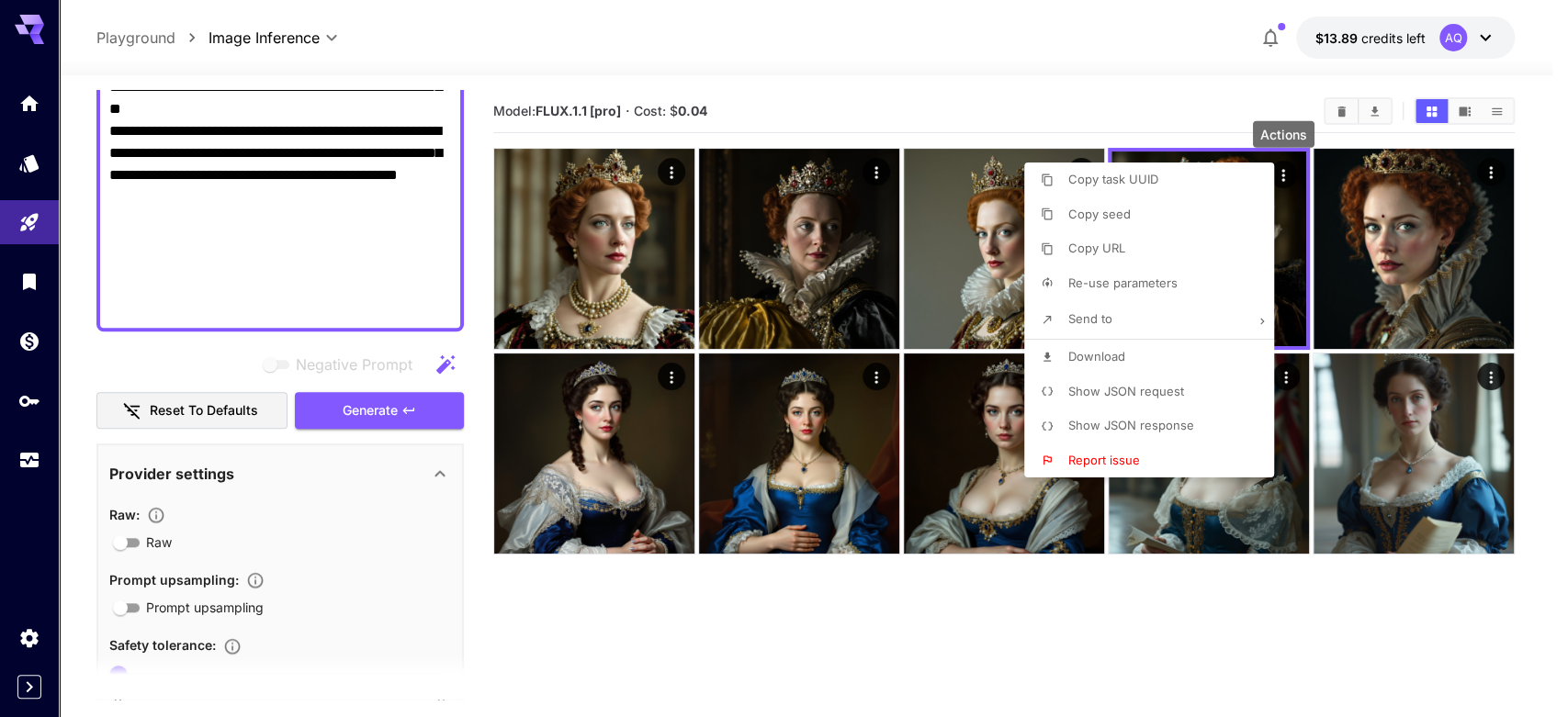
drag, startPoint x: 1131, startPoint y: 352, endPoint x: 1115, endPoint y: 324, distance: 32.2
click at [1130, 352] on li "Download" at bounding box center [1154, 357] width 261 height 35
click at [1076, 101] on div at bounding box center [784, 358] width 1568 height 717
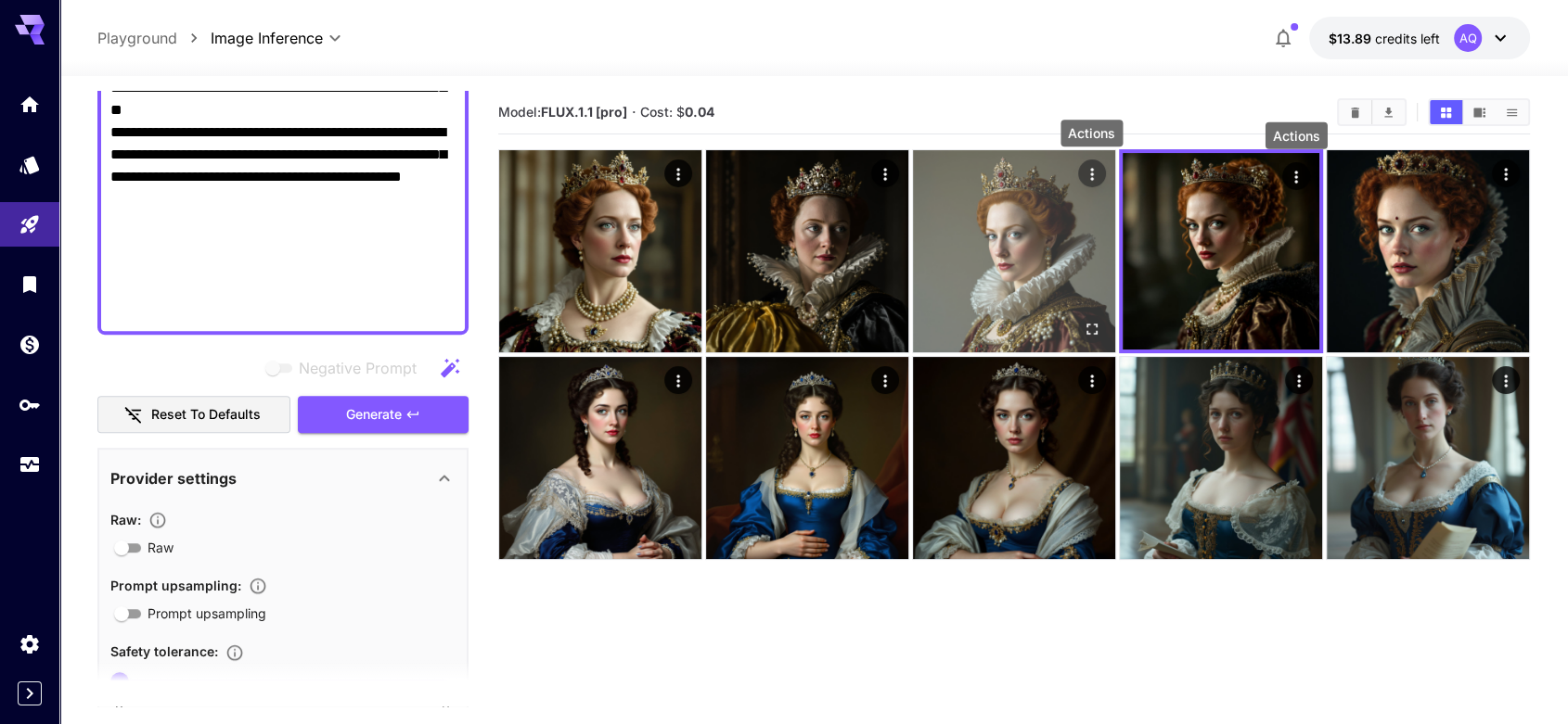
click at [1091, 170] on icon "Actions" at bounding box center [1091, 174] width 3 height 12
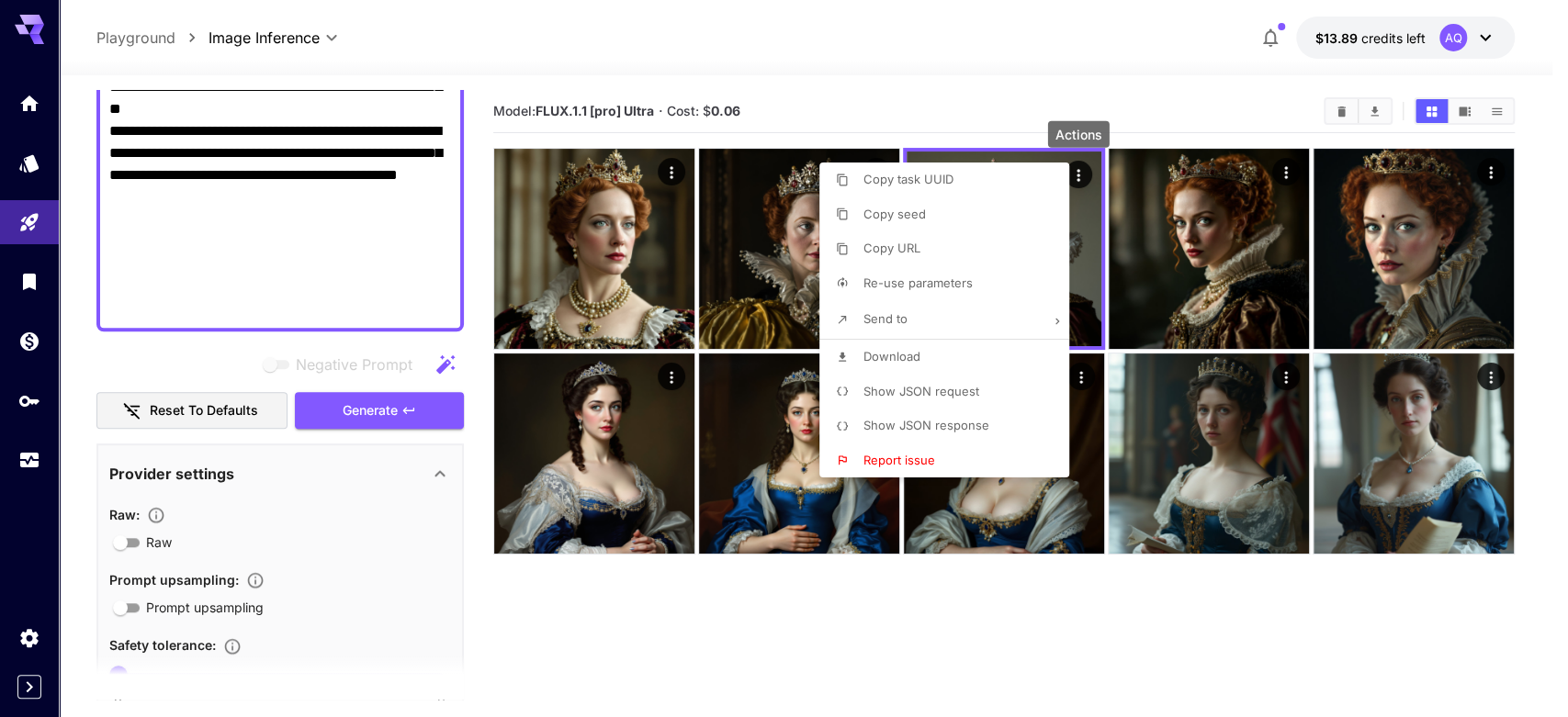
click at [947, 354] on li "Download" at bounding box center [949, 357] width 261 height 35
click at [901, 110] on div at bounding box center [784, 358] width 1568 height 717
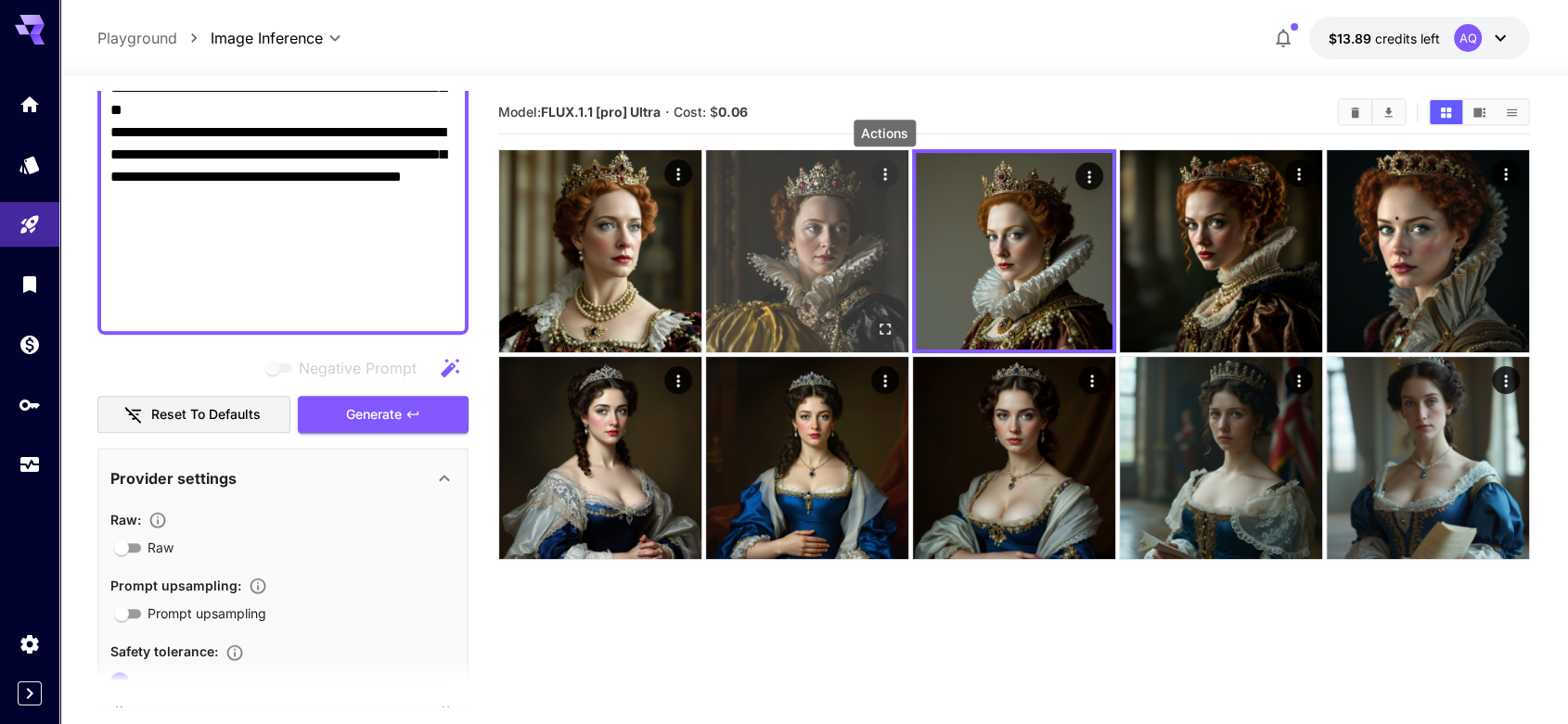
click at [886, 169] on icon "Actions" at bounding box center [885, 174] width 3 height 12
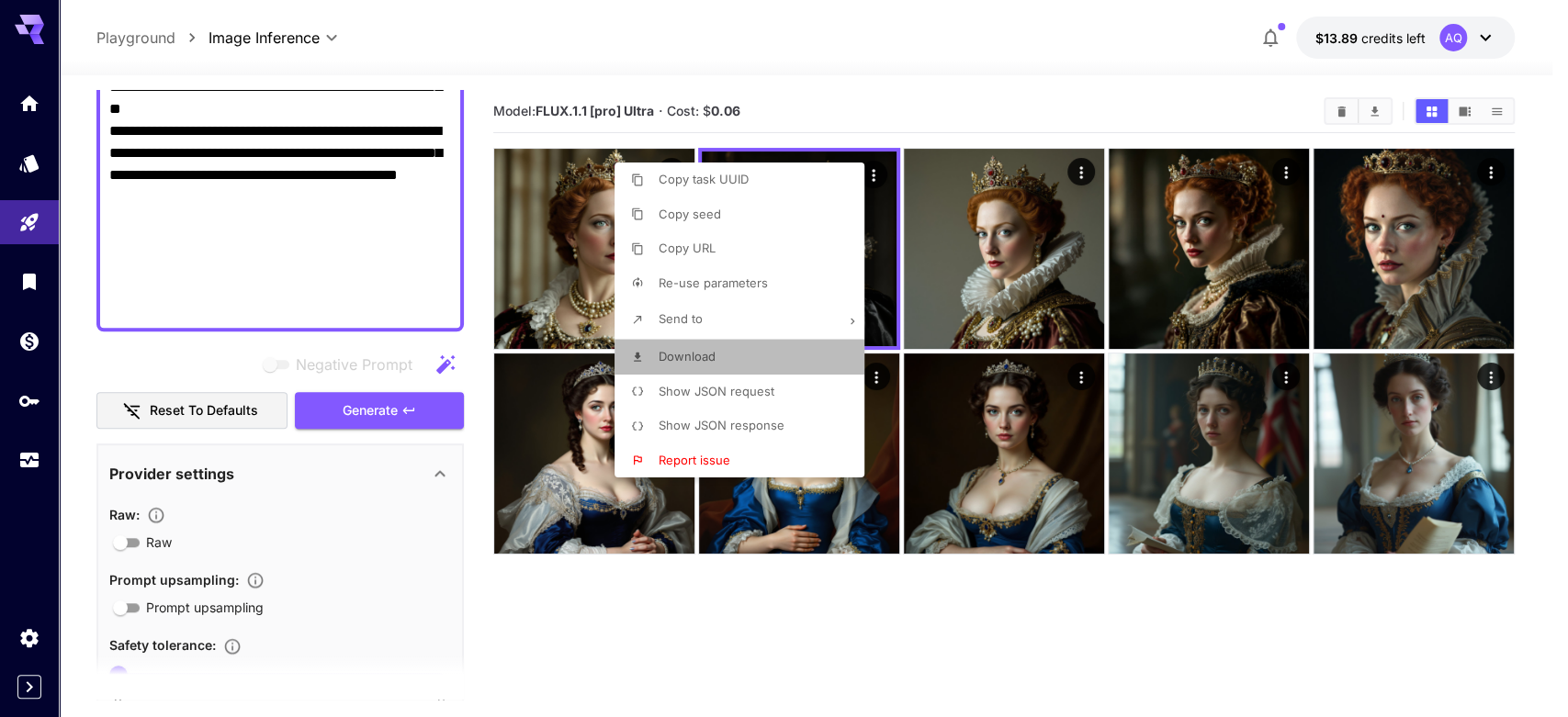
click at [782, 355] on li "Download" at bounding box center [744, 357] width 261 height 35
drag, startPoint x: 858, startPoint y: 86, endPoint x: 757, endPoint y: 119, distance: 106.3
click at [859, 86] on div at bounding box center [784, 358] width 1568 height 717
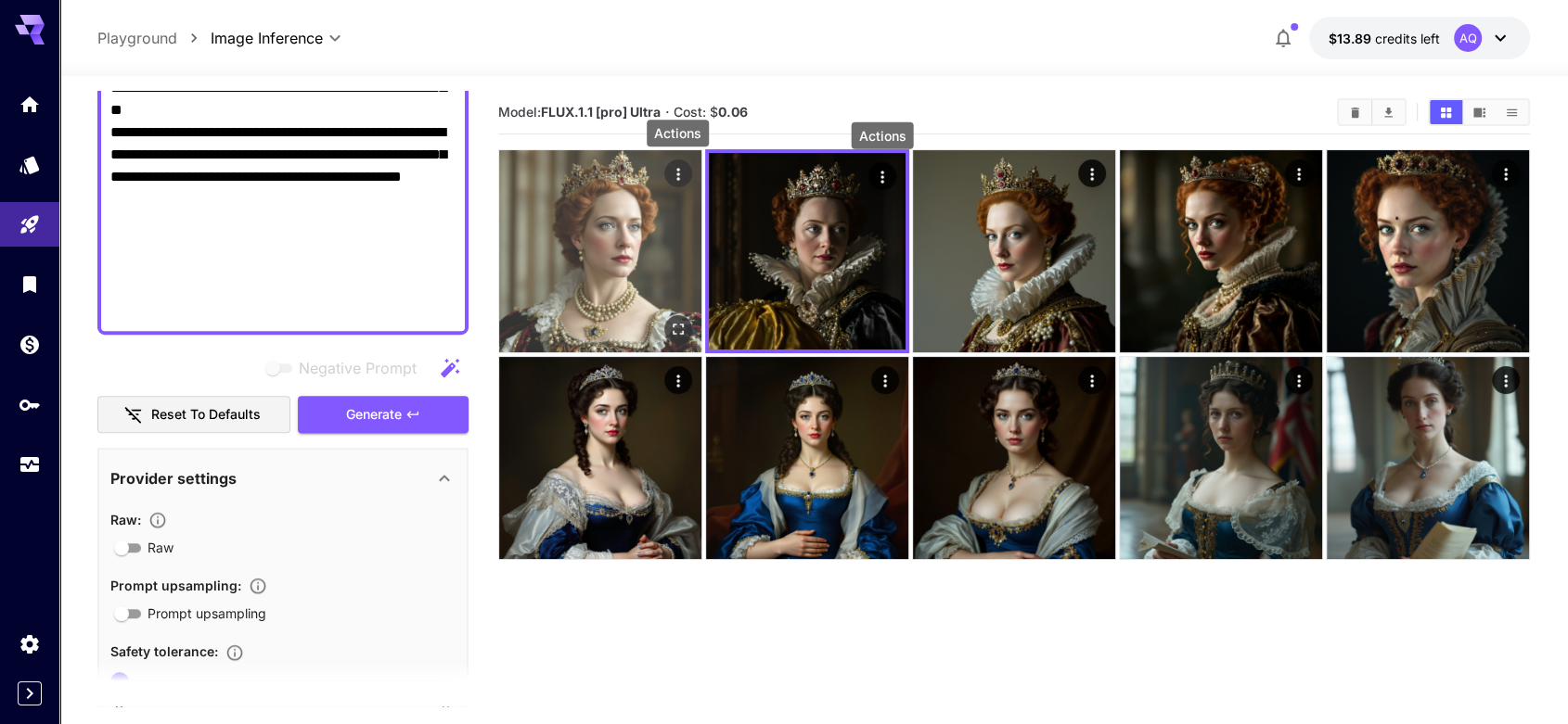
click at [673, 173] on icon "Actions" at bounding box center [678, 174] width 18 height 18
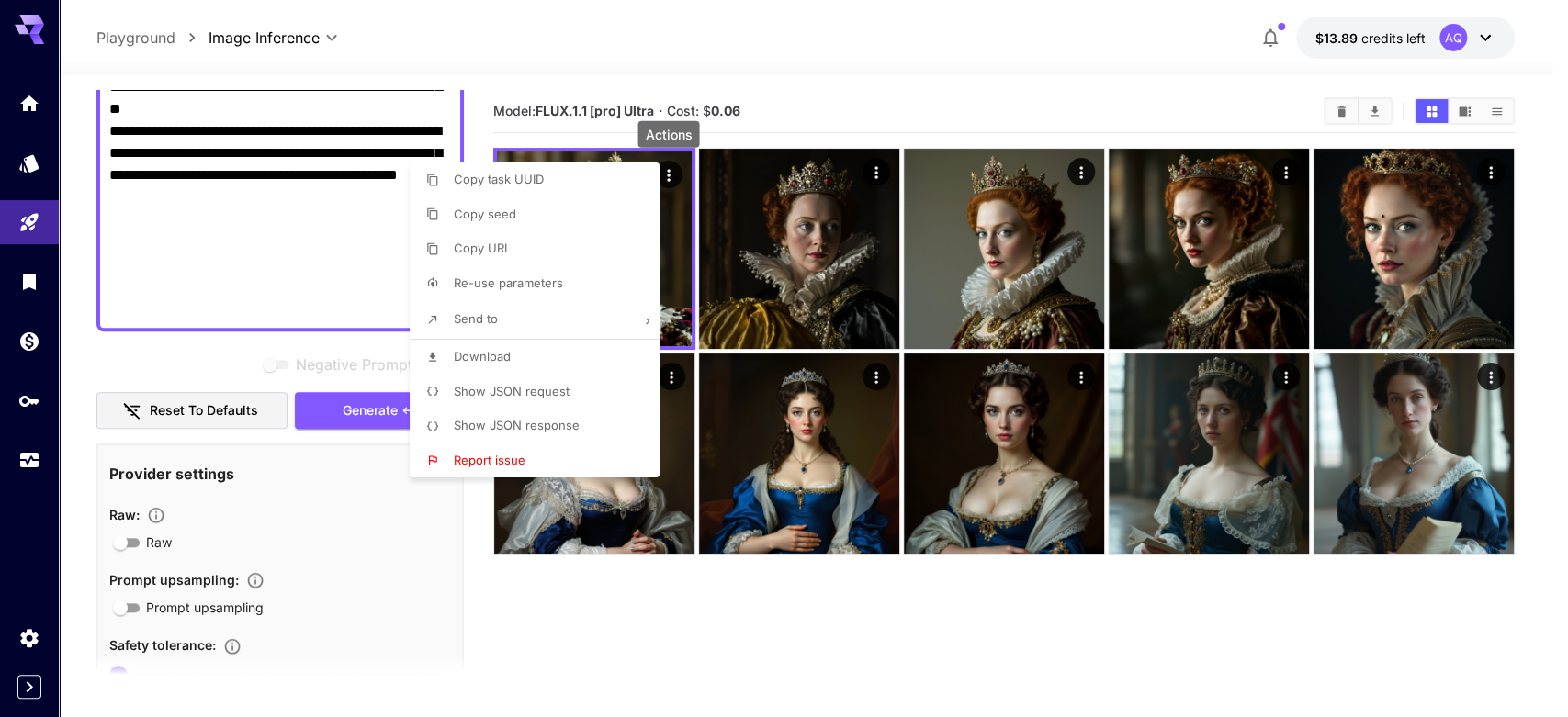
click at [551, 345] on li "Download" at bounding box center [540, 357] width 261 height 35
